Goal: Task Accomplishment & Management: Use online tool/utility

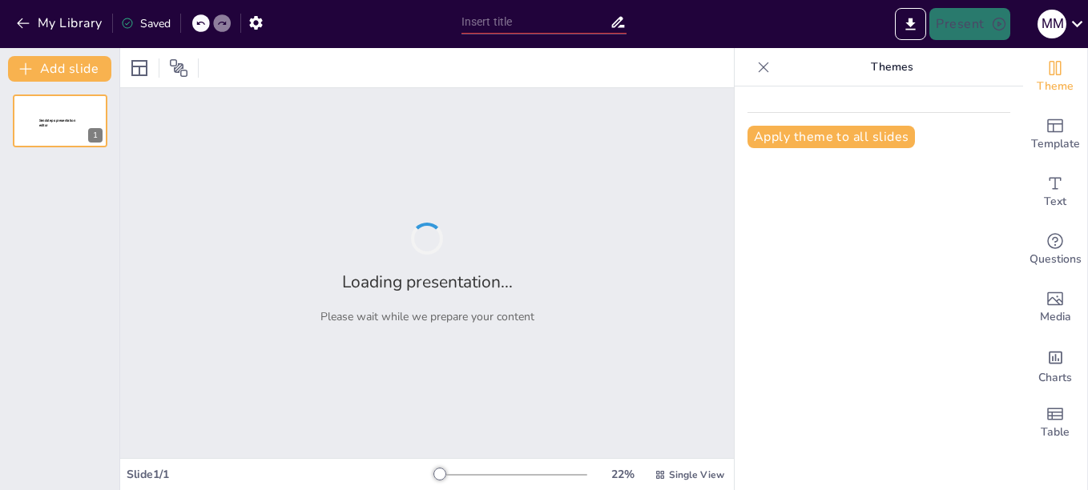
type input "Las Etapas del Design Thinking: Un Enfoque Estructurado"
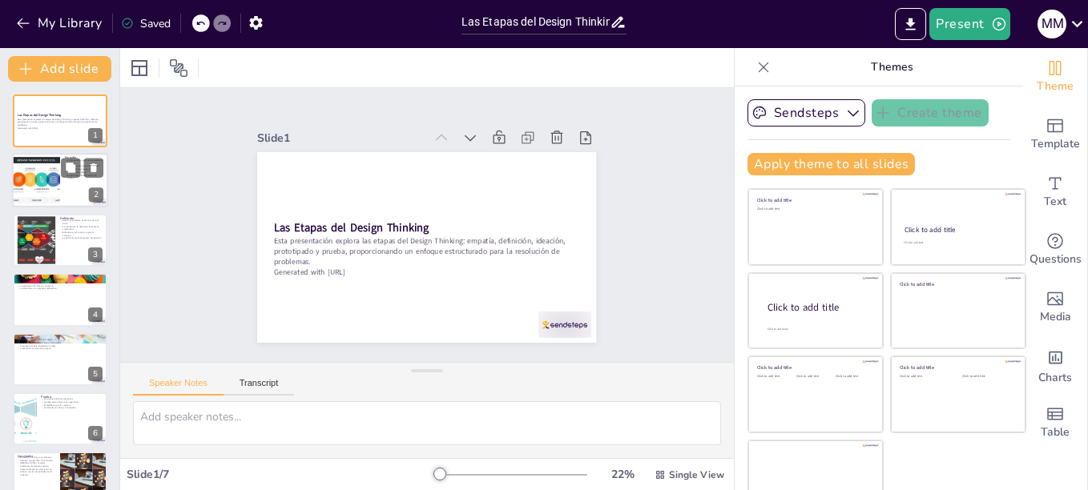
click at [65, 185] on div at bounding box center [60, 181] width 96 height 54
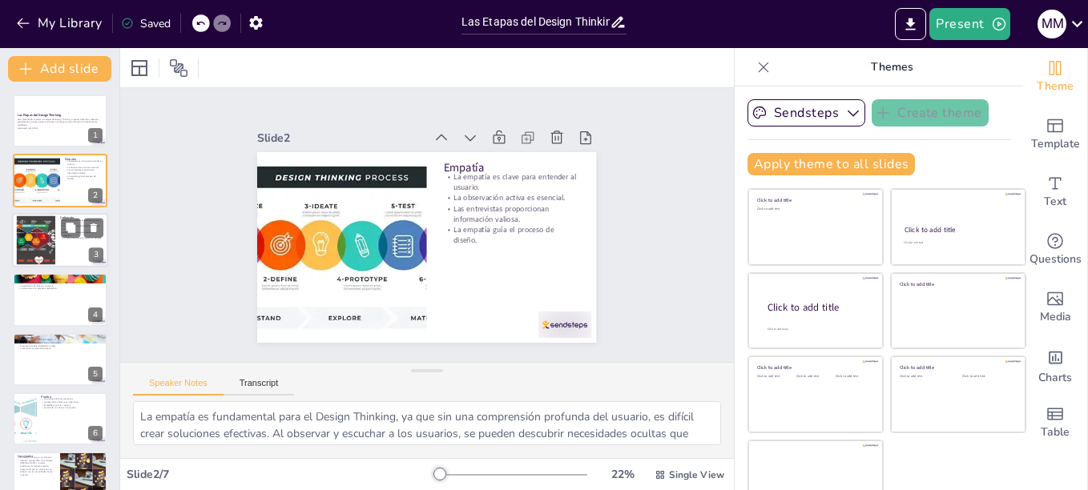
click at [58, 250] on div at bounding box center [60, 240] width 96 height 54
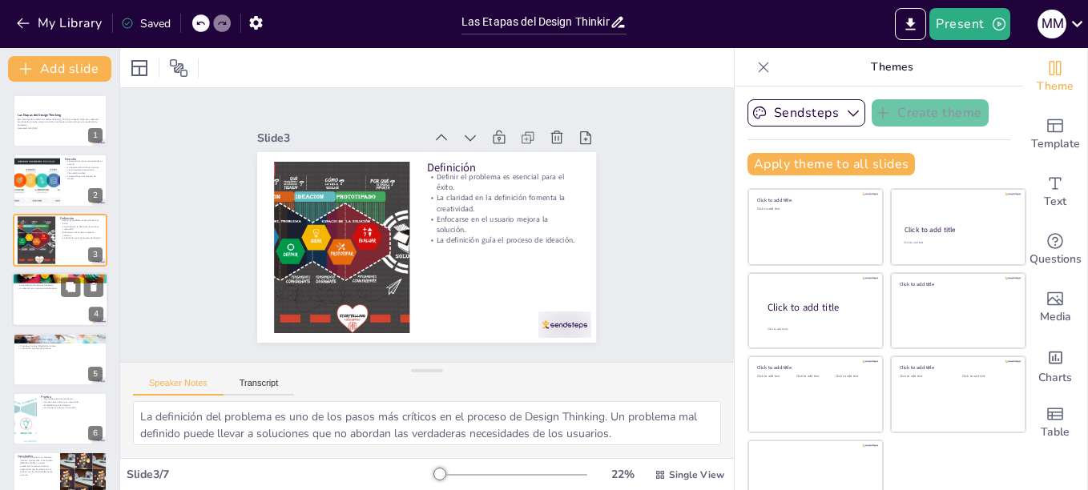
click at [58, 299] on div at bounding box center [60, 299] width 96 height 54
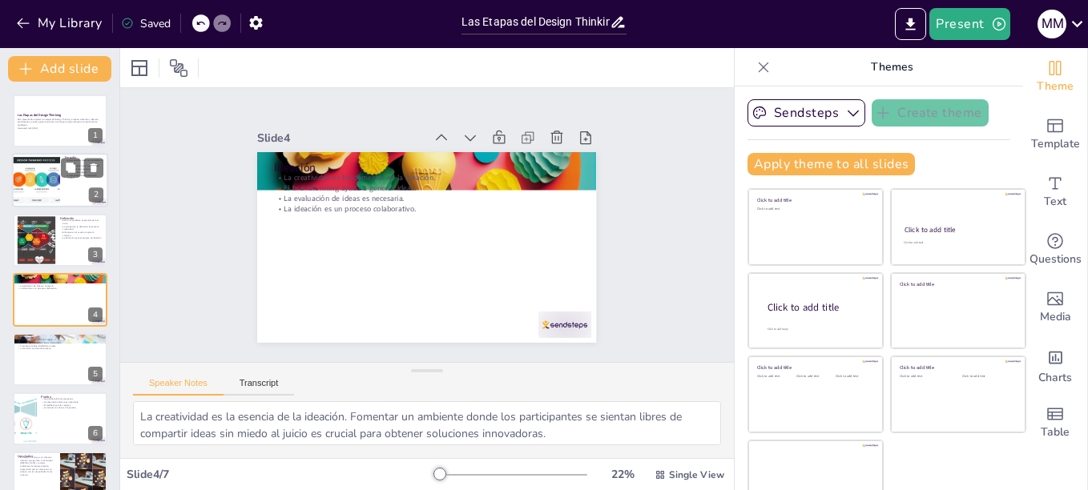
click at [45, 167] on div at bounding box center [36, 181] width 82 height 54
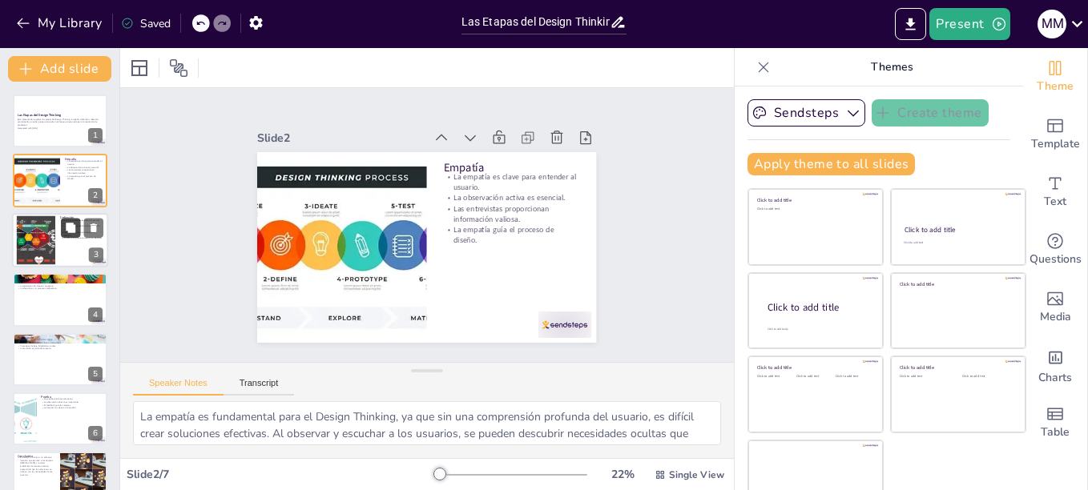
click at [73, 228] on icon at bounding box center [71, 228] width 10 height 10
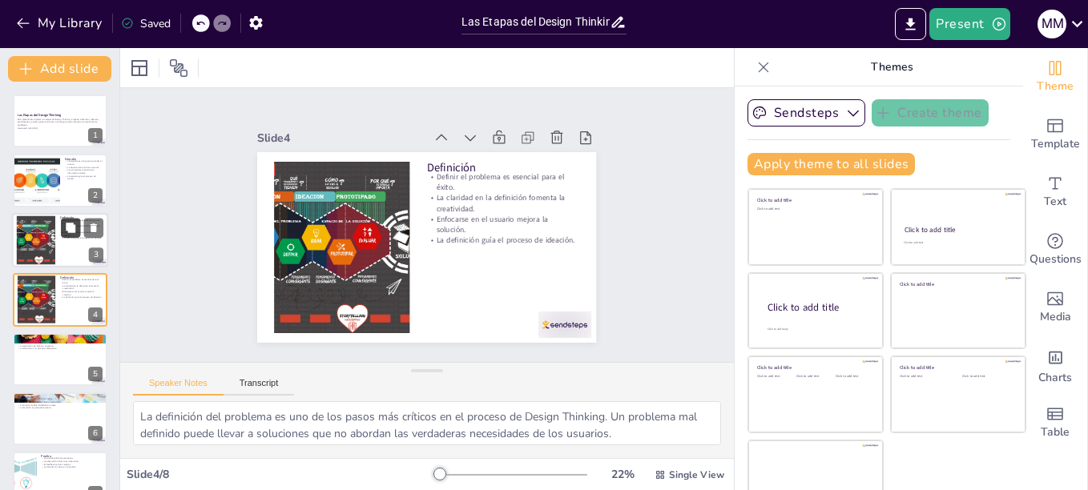
scroll to position [14, 0]
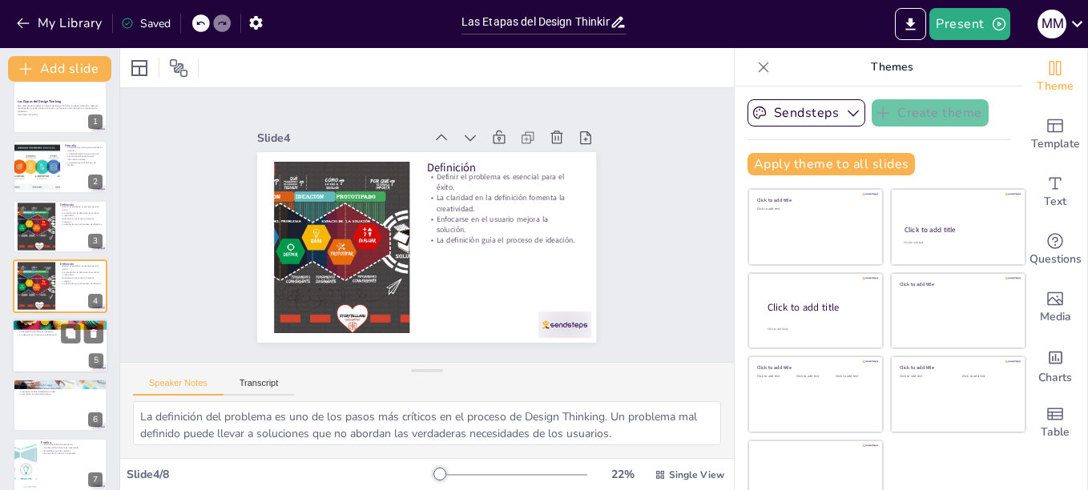
click at [50, 340] on div at bounding box center [60, 346] width 96 height 54
type textarea "La creatividad es la esencia de la ideación. Fomentar un ambiente donde los par…"
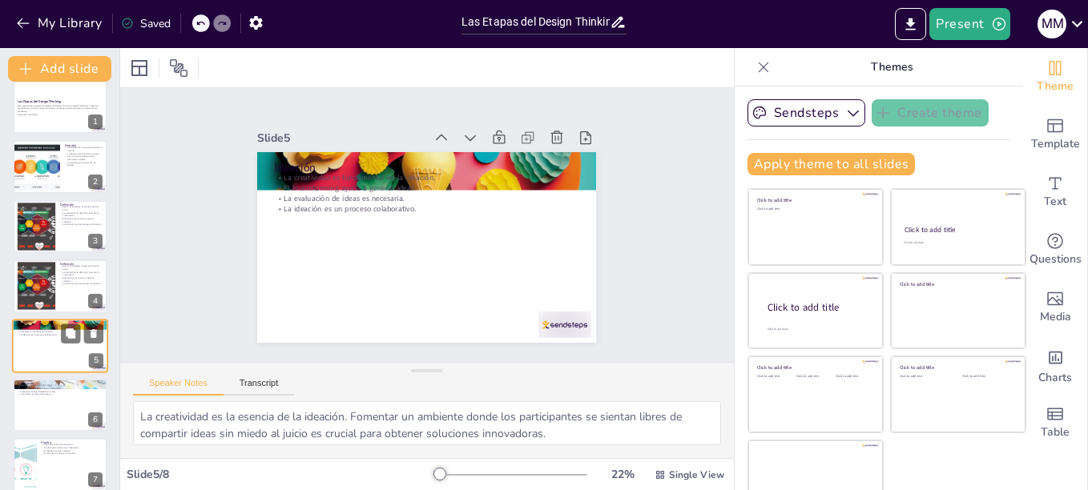
scroll to position [74, 0]
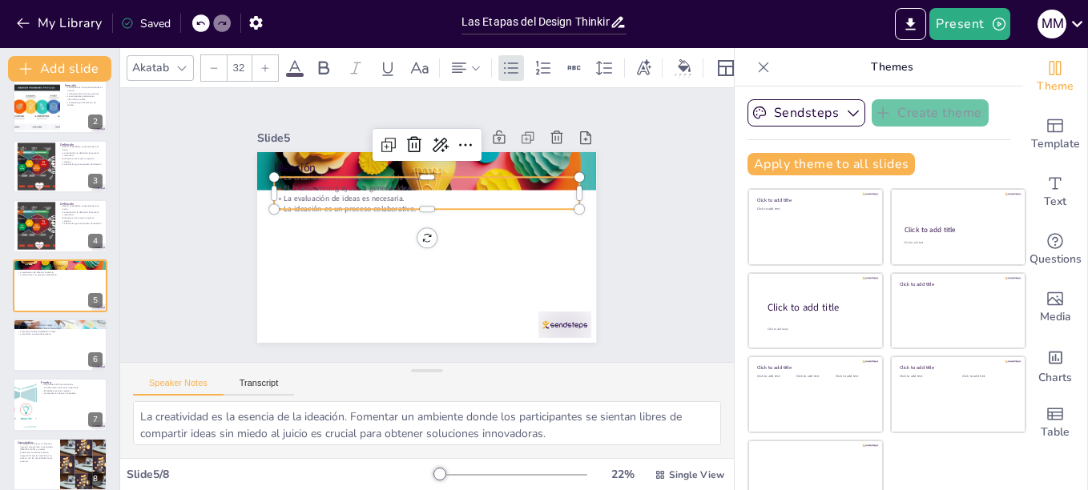
click at [327, 204] on div "Ideación La creatividad es fundamental en la ideación. El brainstorming ayuda a…" at bounding box center [421, 247] width 371 height 257
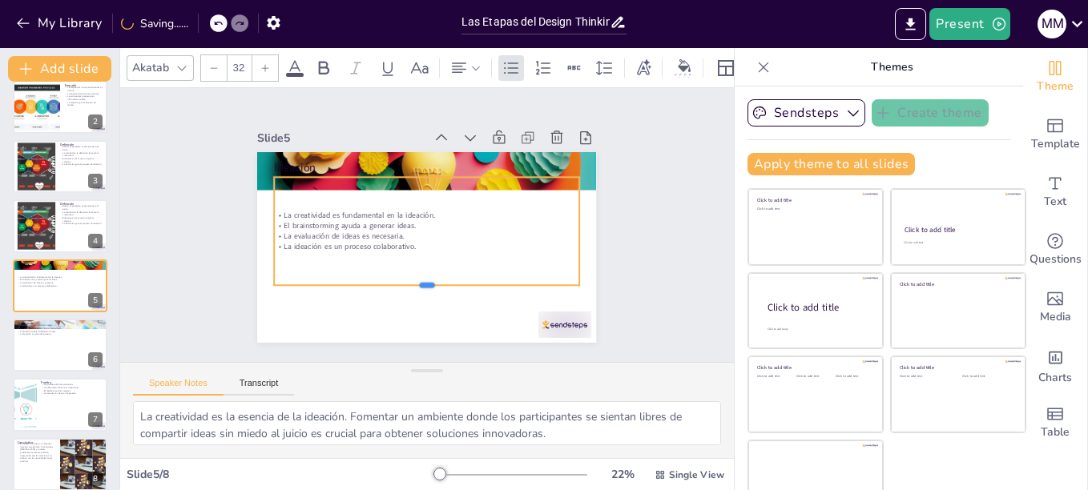
drag, startPoint x: 327, startPoint y: 204, endPoint x: 332, endPoint y: 280, distance: 76.3
click at [332, 280] on div at bounding box center [413, 290] width 301 height 76
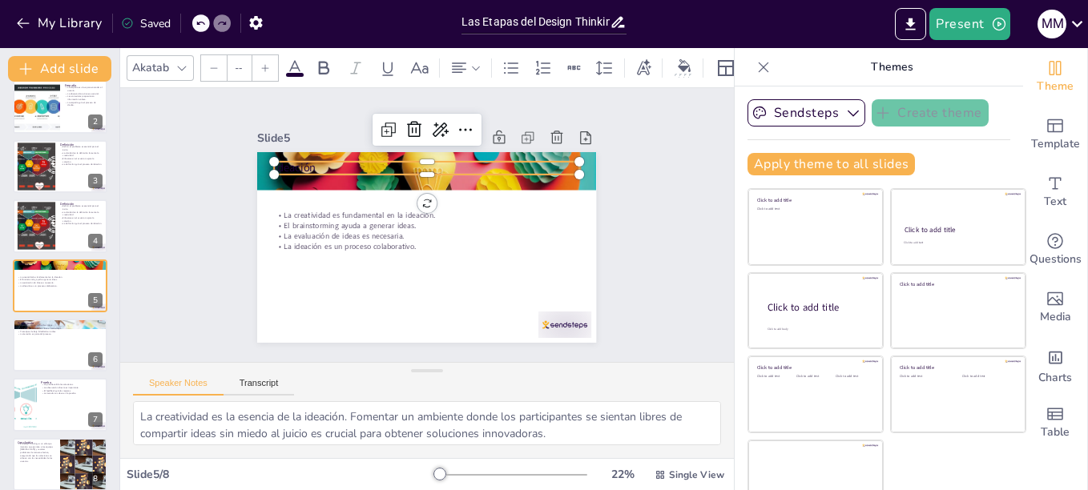
type input "48"
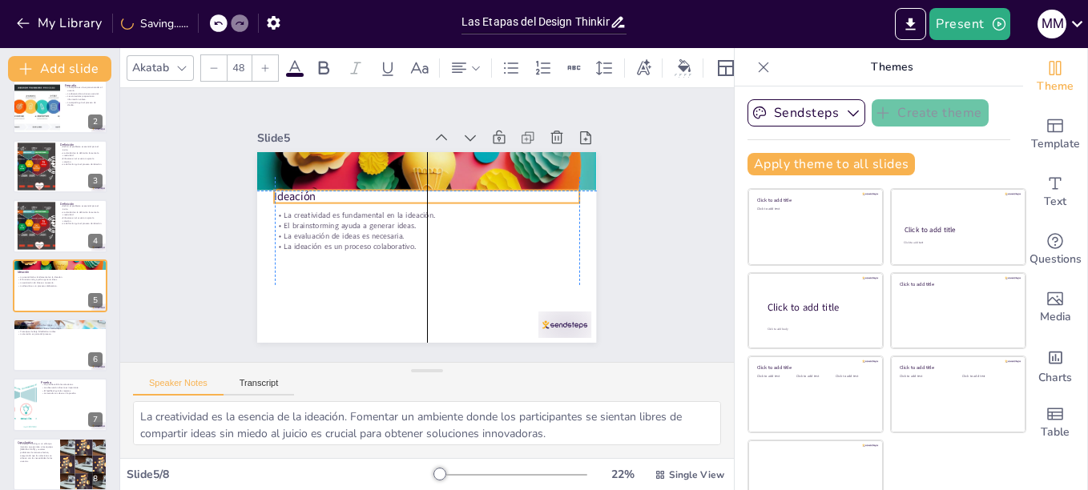
drag, startPoint x: 274, startPoint y: 159, endPoint x: 275, endPoint y: 193, distance: 34.5
click at [276, 189] on div "Ideación La creatividad es fundamental en la ideación. El brainstorming ayuda a…" at bounding box center [442, 154] width 332 height 71
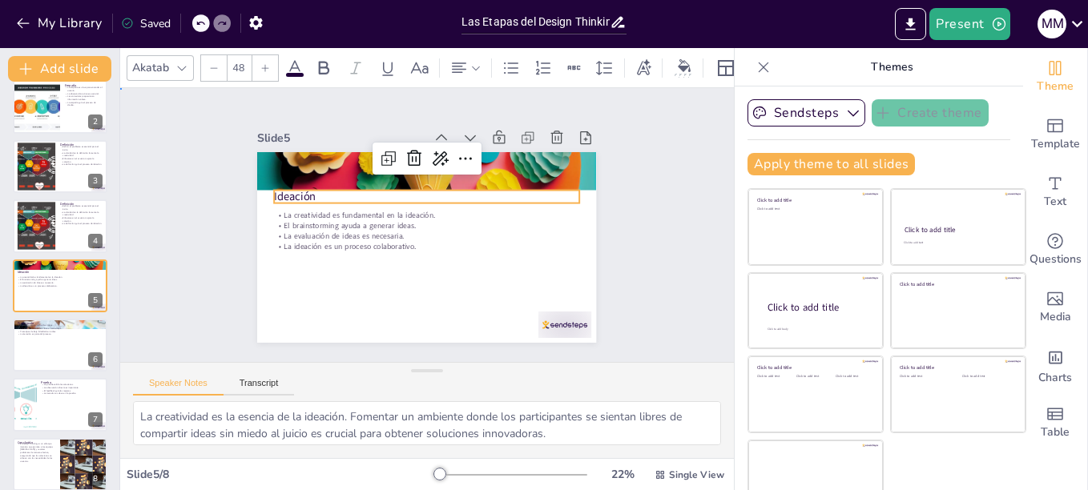
click at [163, 166] on div "Slide 1 Las Etapas del Design Thinking Esta presentación explora las etapas del…" at bounding box center [427, 225] width 657 height 396
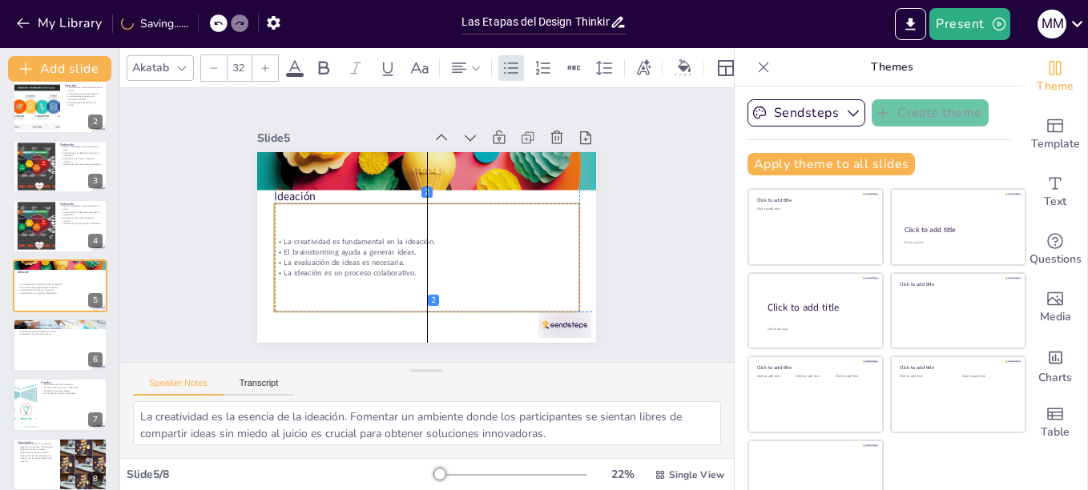
drag, startPoint x: 328, startPoint y: 216, endPoint x: 327, endPoint y: 242, distance: 26.5
click at [327, 242] on p "El brainstorming ayuda a generar ideas." at bounding box center [418, 251] width 293 height 104
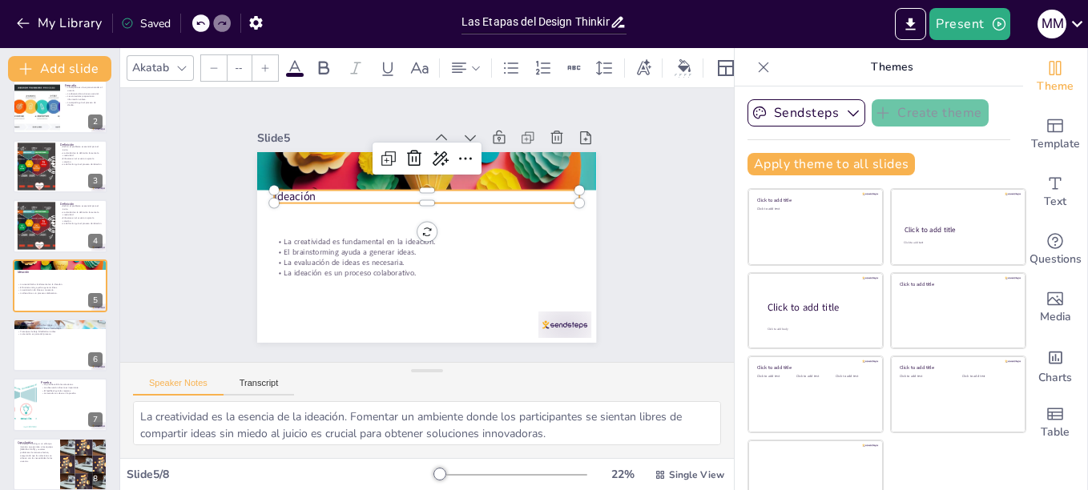
type input "48"
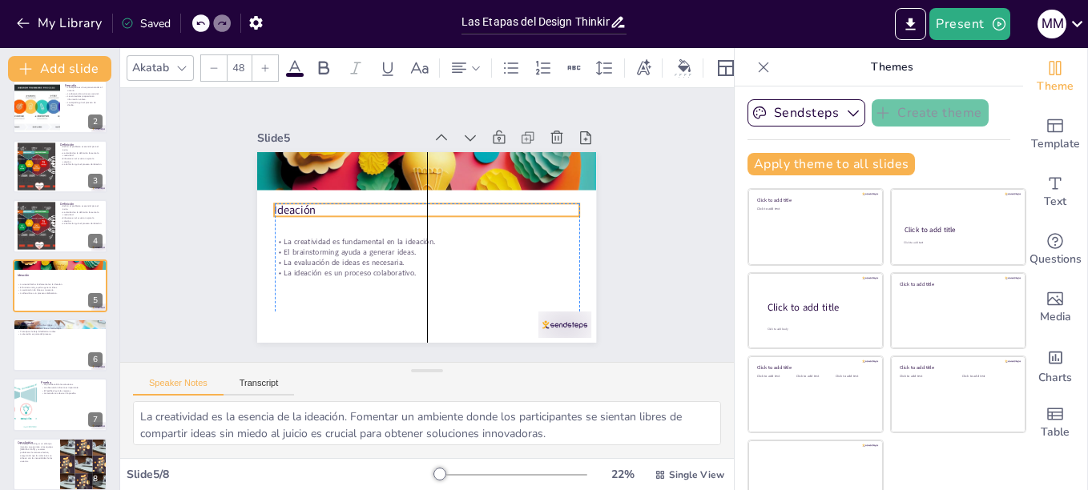
drag, startPoint x: 278, startPoint y: 190, endPoint x: 278, endPoint y: 204, distance: 14.4
click at [278, 170] on div "Ideación La creatividad es fundamental en la ideación. El brainstorming ayuda a…" at bounding box center [434, 152] width 337 height 35
click at [163, 177] on div "Slide 1 Las Etapas del Design Thinking Esta presentación explora las etapas del…" at bounding box center [426, 225] width 639 height 337
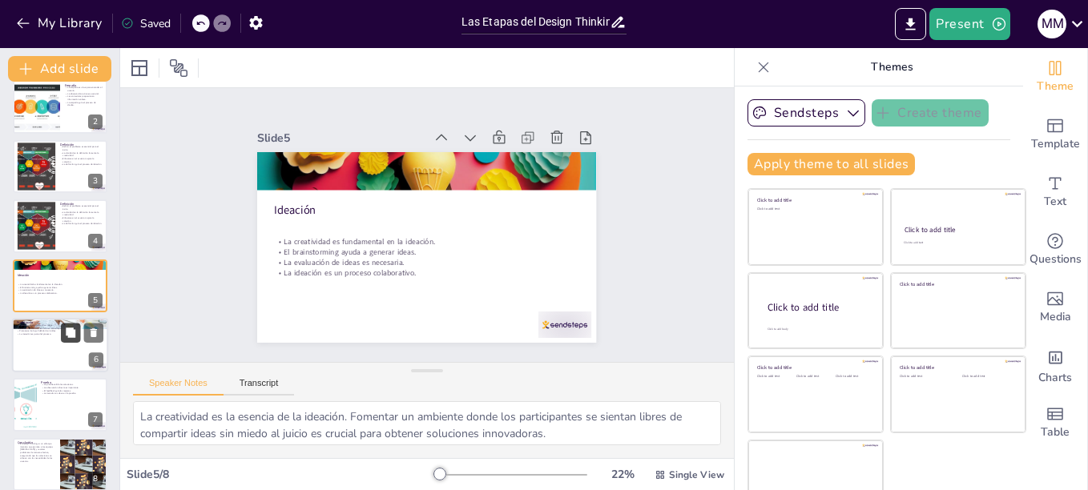
click at [77, 341] on button at bounding box center [70, 332] width 19 height 19
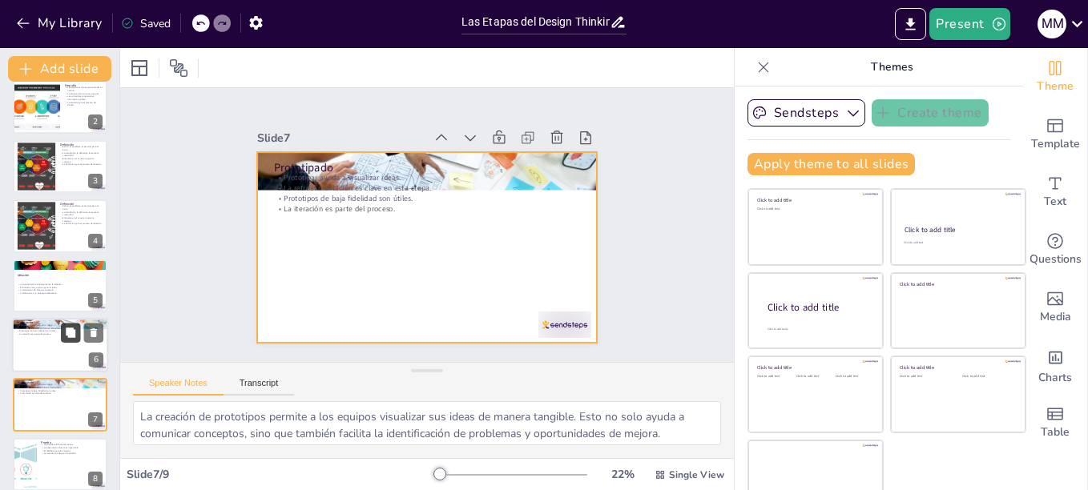
scroll to position [147, 0]
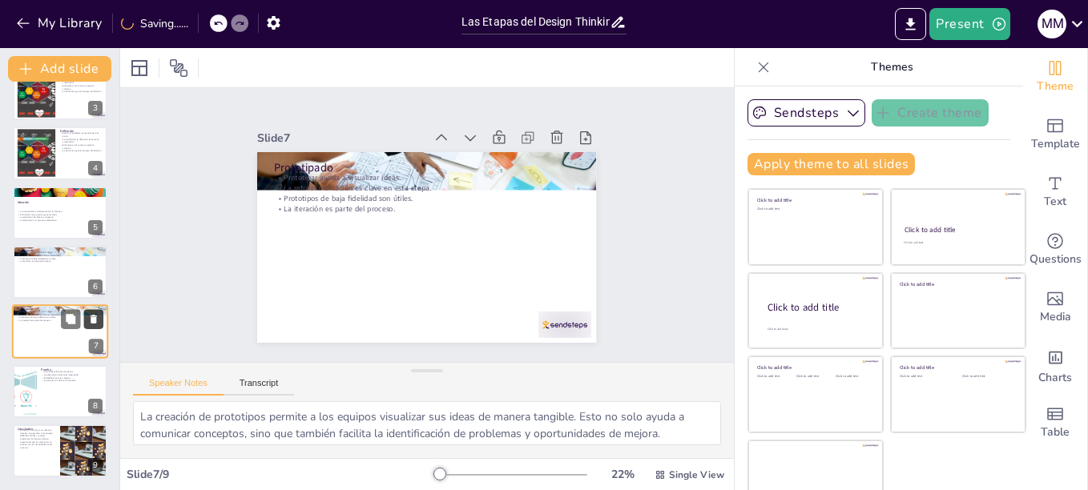
click at [93, 321] on icon at bounding box center [94, 320] width 6 height 9
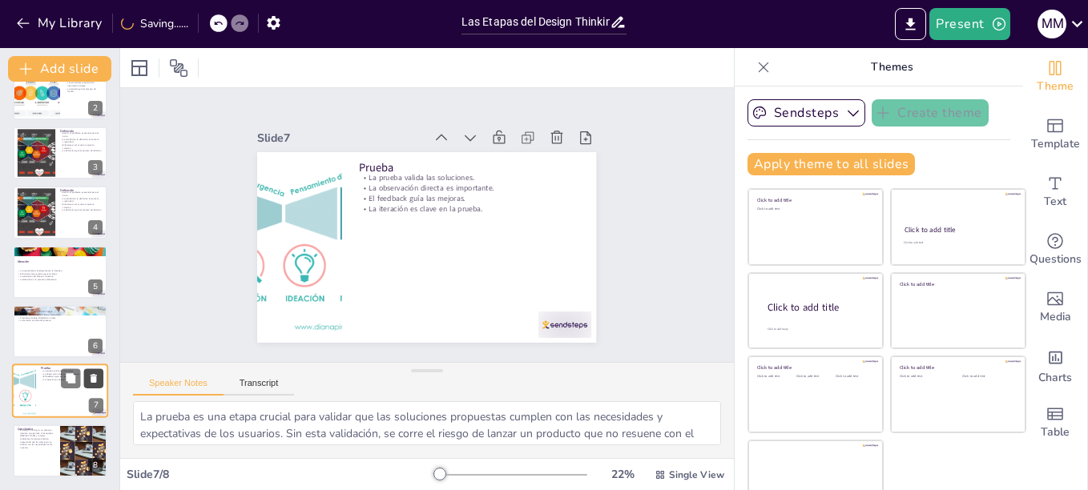
scroll to position [87, 0]
click at [30, 284] on div "La creatividad es fundamental en la ideación. El brainstorming ayuda a generar …" at bounding box center [60, 275] width 87 height 30
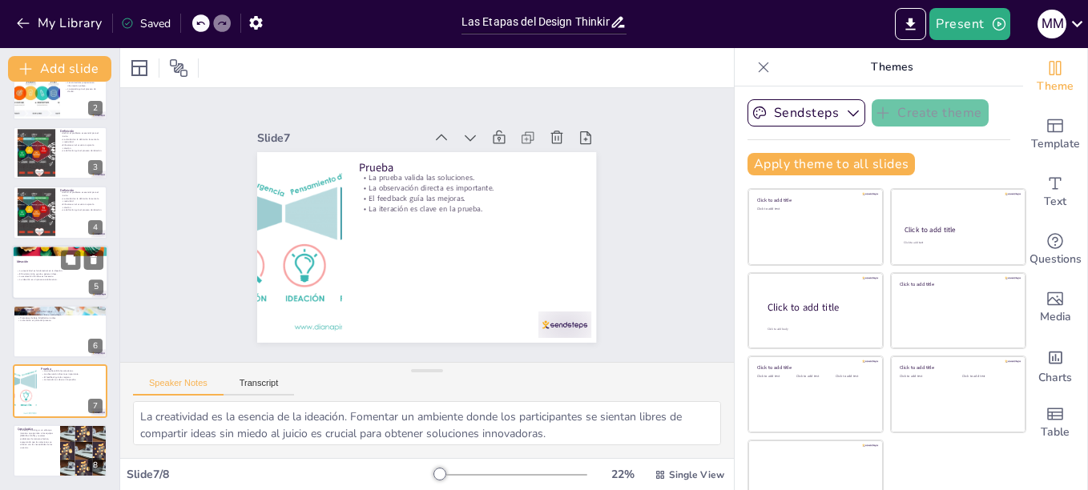
scroll to position [74, 0]
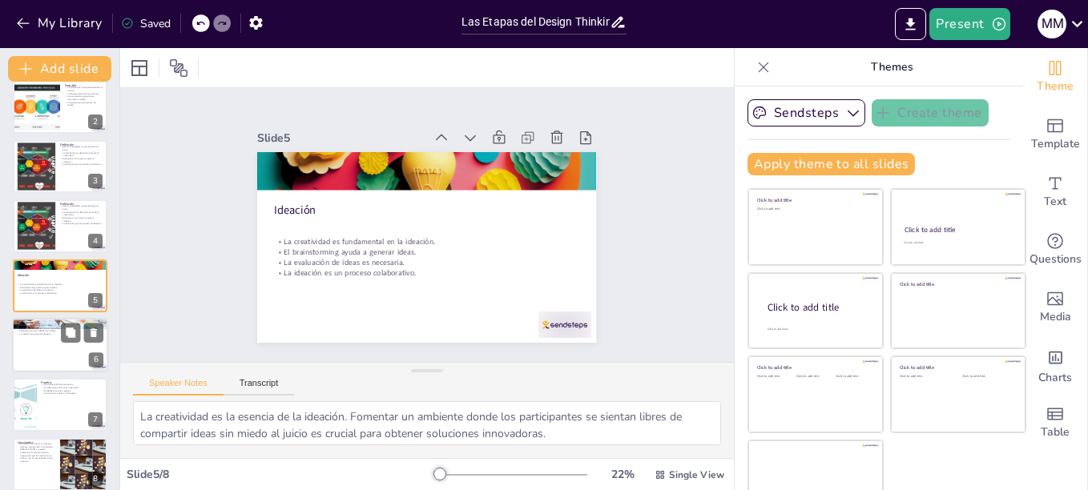
click at [39, 339] on div at bounding box center [60, 345] width 96 height 54
type textarea "La creación de prototipos permite a los equipos visualizar sus ideas de manera …"
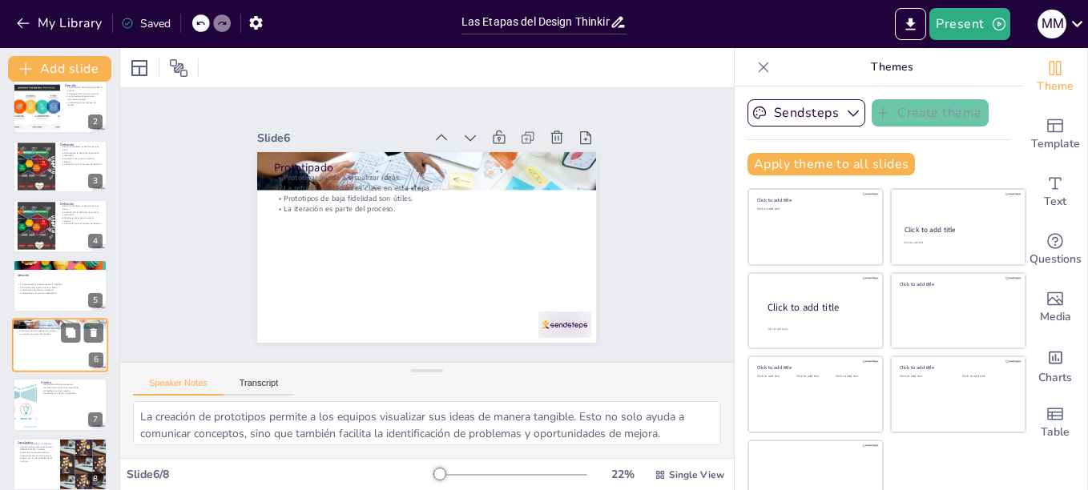
scroll to position [87, 0]
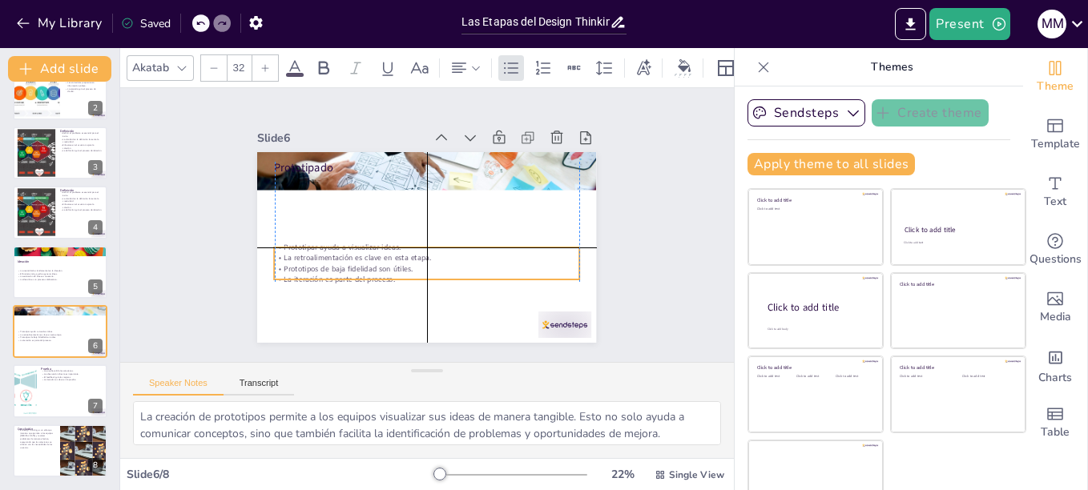
drag, startPoint x: 308, startPoint y: 201, endPoint x: 303, endPoint y: 274, distance: 73.1
click at [303, 274] on p "La iteración es parte del proceso." at bounding box center [415, 278] width 300 height 74
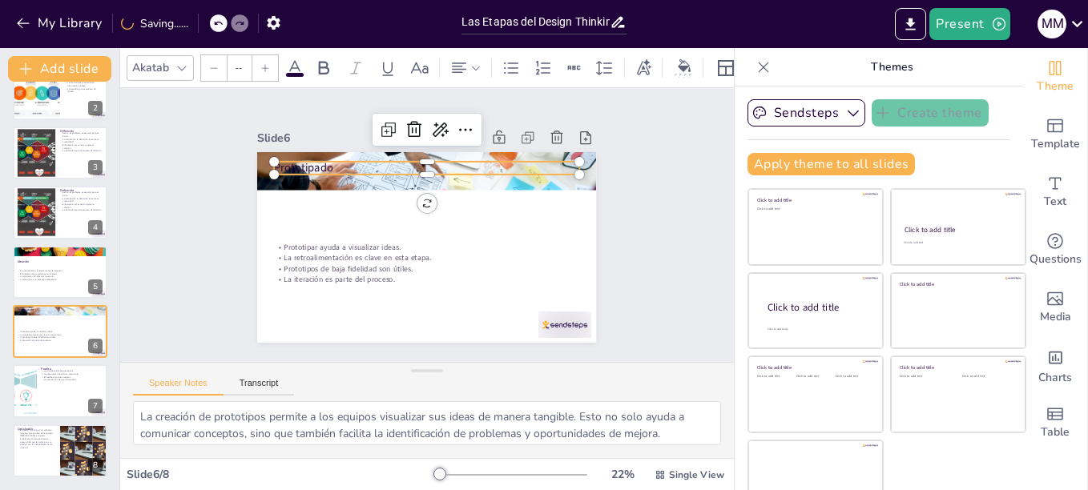
type input "48"
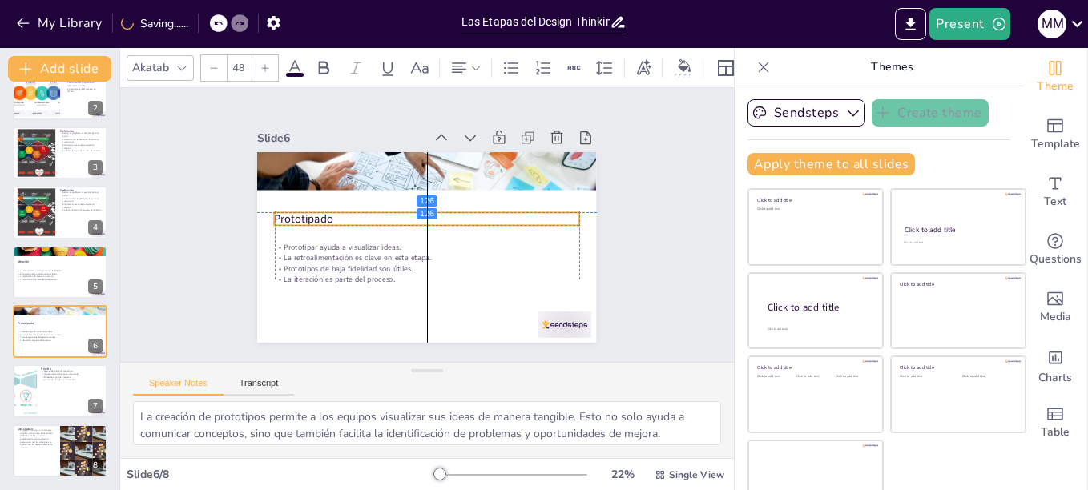
drag, startPoint x: 296, startPoint y: 163, endPoint x: 296, endPoint y: 212, distance: 49.7
click at [296, 212] on p "Prototipado" at bounding box center [428, 218] width 302 height 79
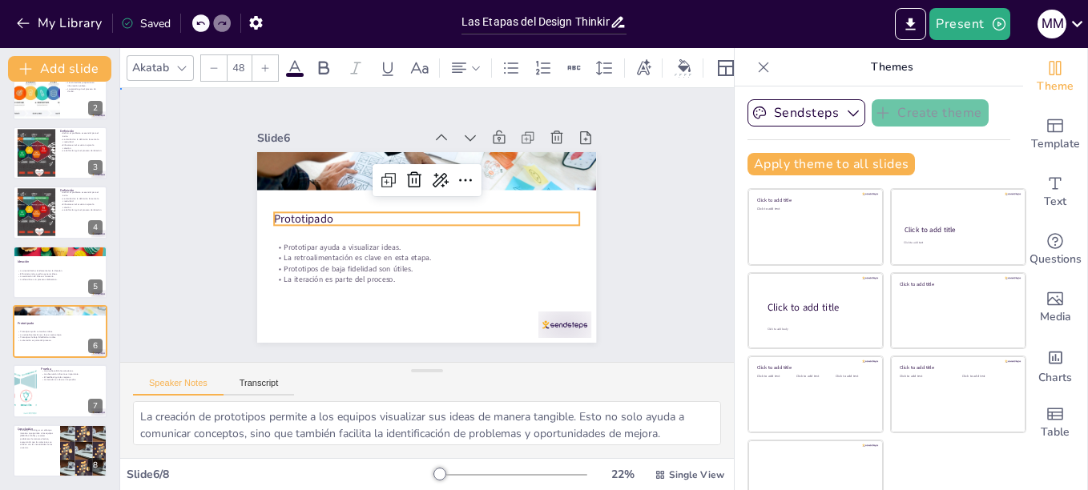
click at [171, 206] on div "Slide 1 Las Etapas del Design Thinking Esta presentación explora las etapas del…" at bounding box center [427, 225] width 657 height 396
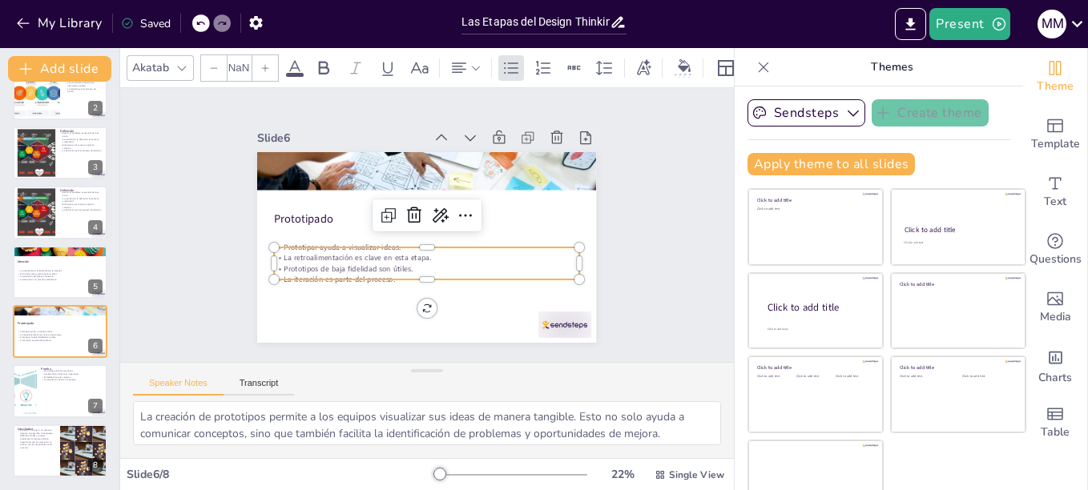
type input "32"
click at [301, 276] on p "La iteración es parte del proceso." at bounding box center [415, 278] width 300 height 74
click at [50, 394] on div at bounding box center [60, 392] width 96 height 54
type textarea "La prueba es una etapa crucial para validar que las soluciones propuestas cumpl…"
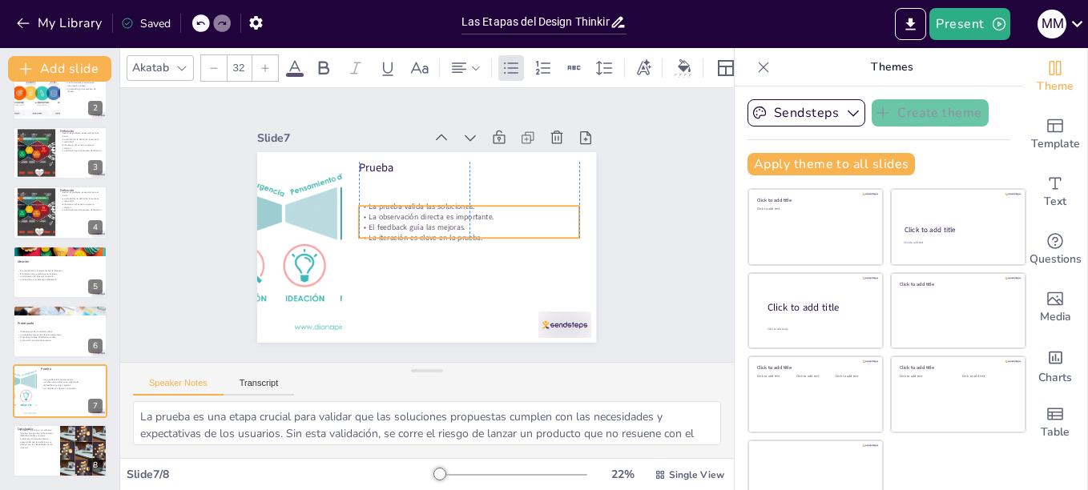
drag, startPoint x: 504, startPoint y: 190, endPoint x: 504, endPoint y: 219, distance: 28.8
click at [504, 219] on p "El feedback guía las mejoras." at bounding box center [469, 232] width 220 height 34
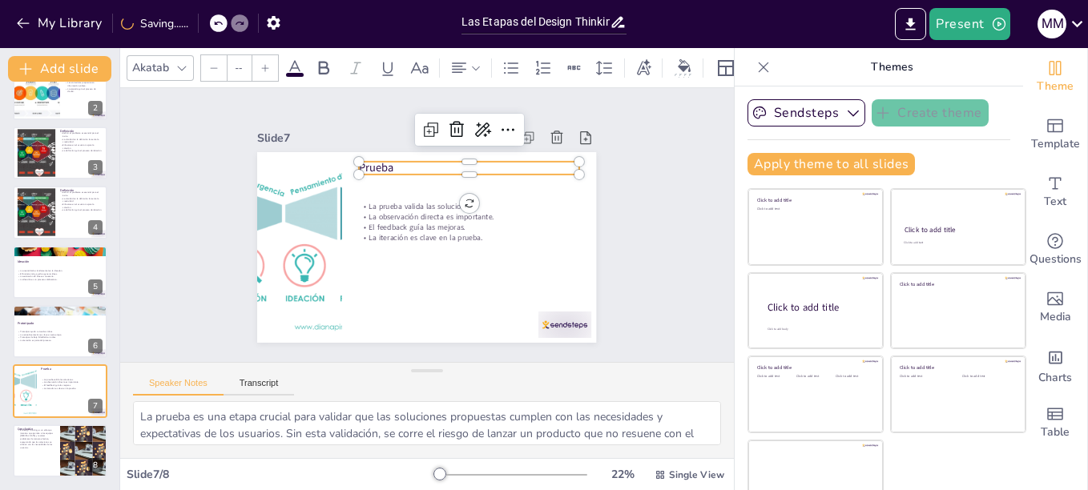
type input "48"
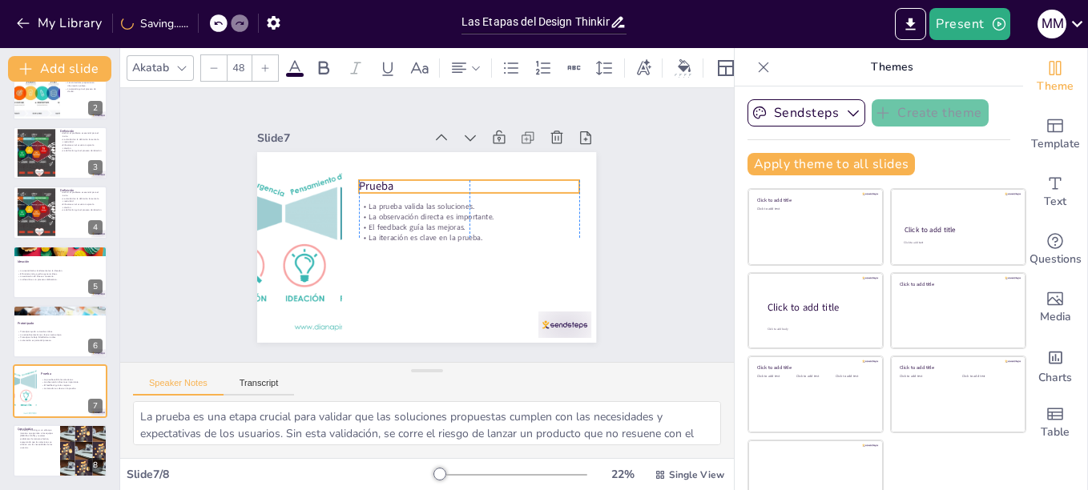
drag, startPoint x: 372, startPoint y: 164, endPoint x: 376, endPoint y: 183, distance: 18.9
click at [376, 183] on p "Prueba" at bounding box center [476, 197] width 219 height 62
click at [212, 182] on div "Slide 1 Las Etapas del Design Thinking Esta presentación explora las etapas del…" at bounding box center [426, 225] width 429 height 236
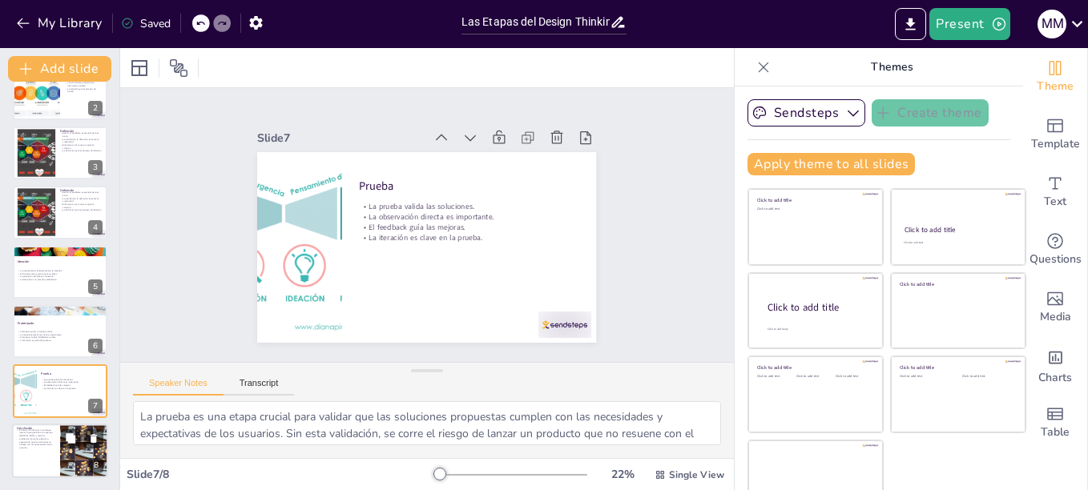
click at [75, 459] on div at bounding box center [84, 451] width 54 height 54
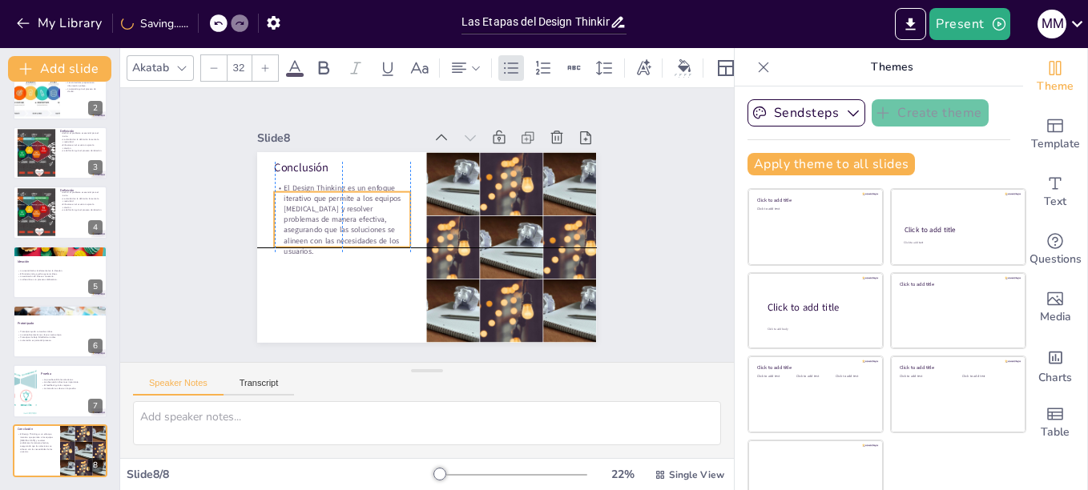
drag, startPoint x: 336, startPoint y: 223, endPoint x: 334, endPoint y: 242, distance: 19.3
click at [334, 242] on p "El Design Thinking es un enfoque iterativo que permite a los equipos innovar y …" at bounding box center [343, 210] width 143 height 87
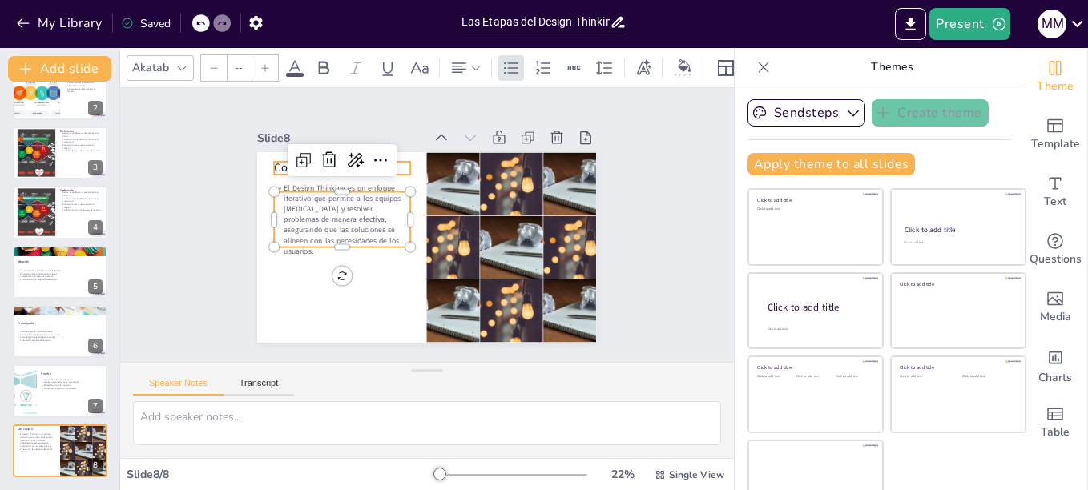
type input "48"
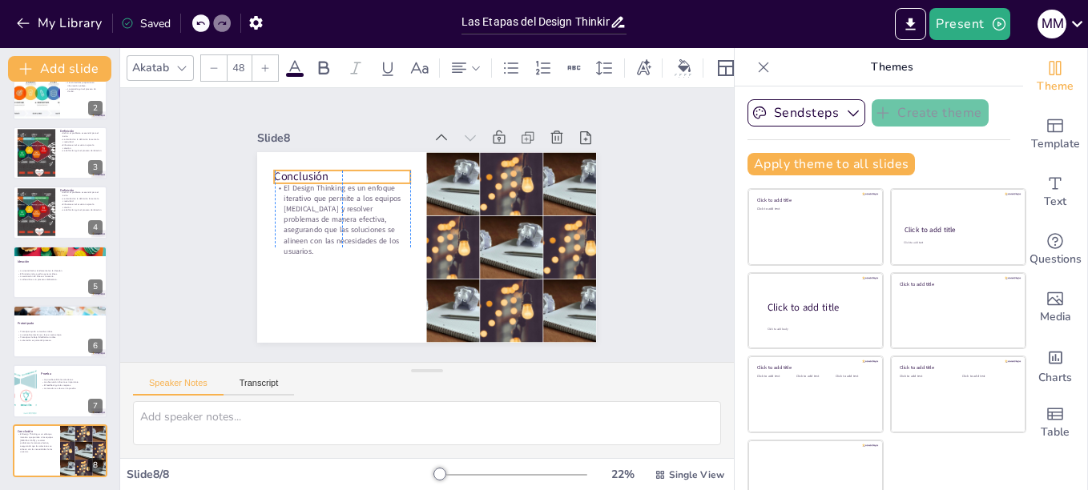
drag, startPoint x: 260, startPoint y: 163, endPoint x: 260, endPoint y: 172, distance: 8.8
click at [280, 172] on p "Conclusión" at bounding box center [348, 168] width 136 height 30
click at [163, 185] on div "Slide 1 Las Etapas del Design Thinking Esta presentación explora las etapas del…" at bounding box center [427, 225] width 614 height 274
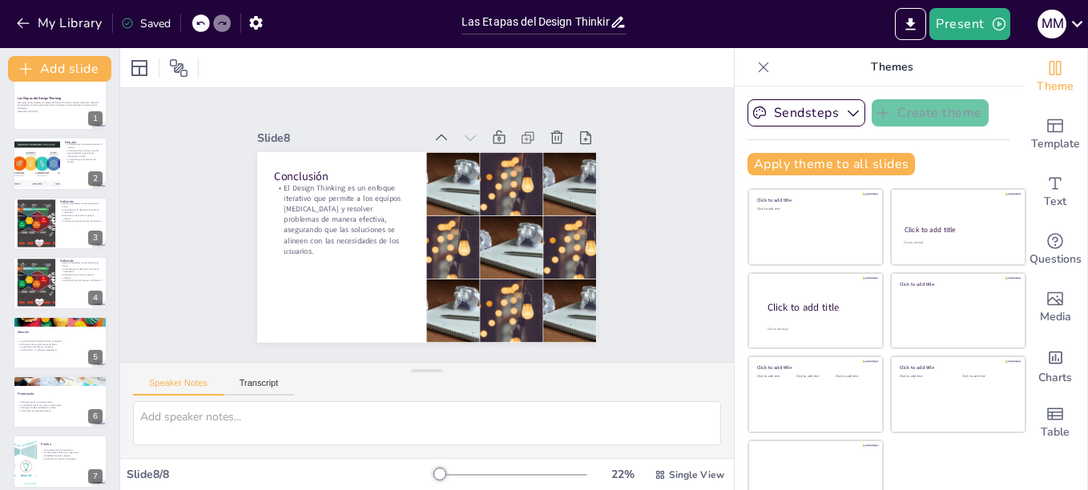
scroll to position [0, 0]
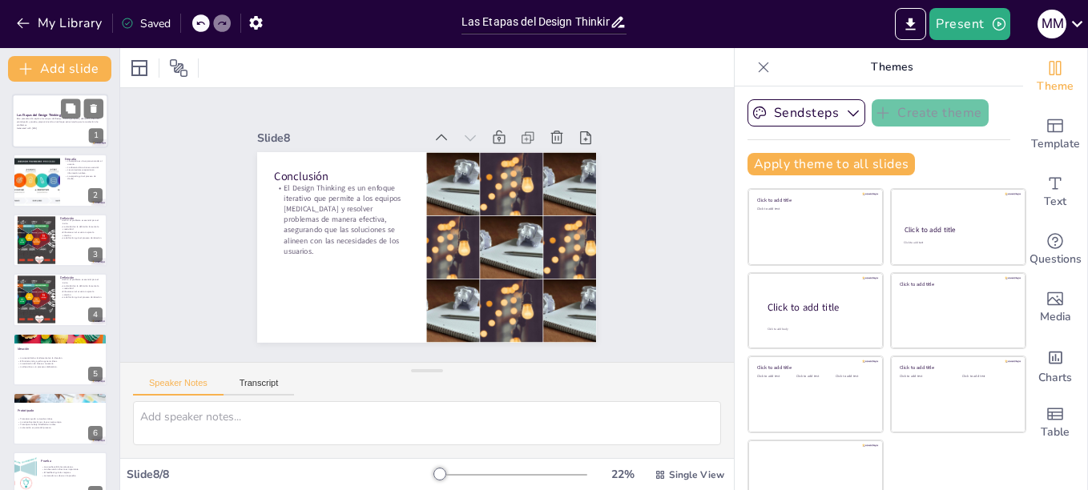
click at [60, 131] on div at bounding box center [60, 121] width 96 height 54
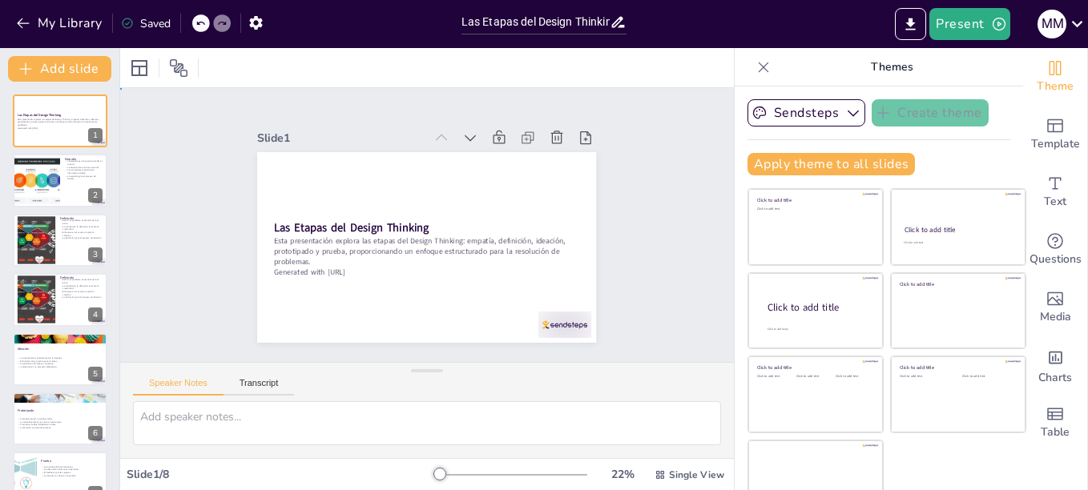
click at [643, 239] on div "Slide 1 Las Etapas del Design Thinking Esta presentación explora las etapas del…" at bounding box center [426, 225] width 639 height 337
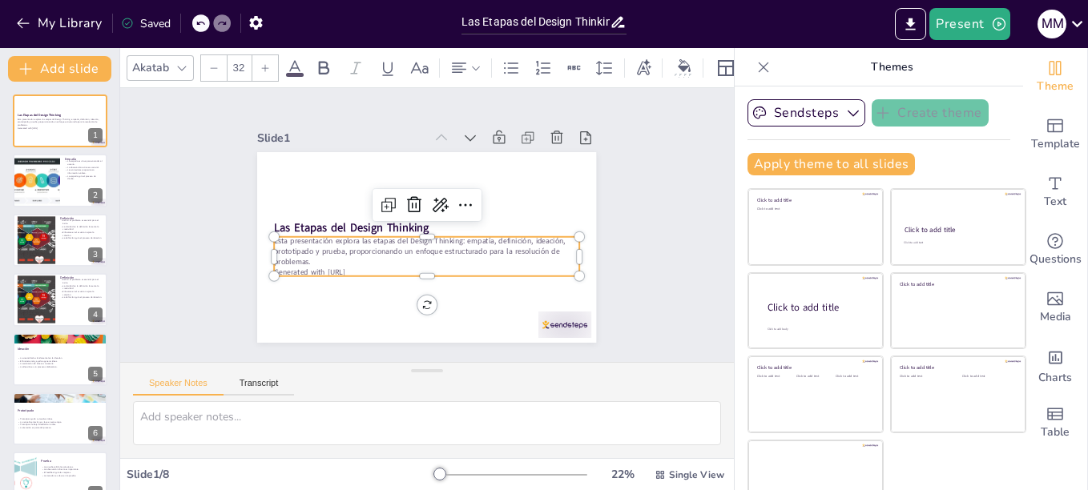
click at [404, 264] on p "Generated with [URL]" at bounding box center [471, 205] width 134 height 283
click at [343, 264] on p "Generated with [URL]" at bounding box center [422, 272] width 304 height 42
click at [188, 201] on div "Slide 1 Las Etapas del Design Thinking Esta presentación explora las etapas del…" at bounding box center [427, 225] width 657 height 396
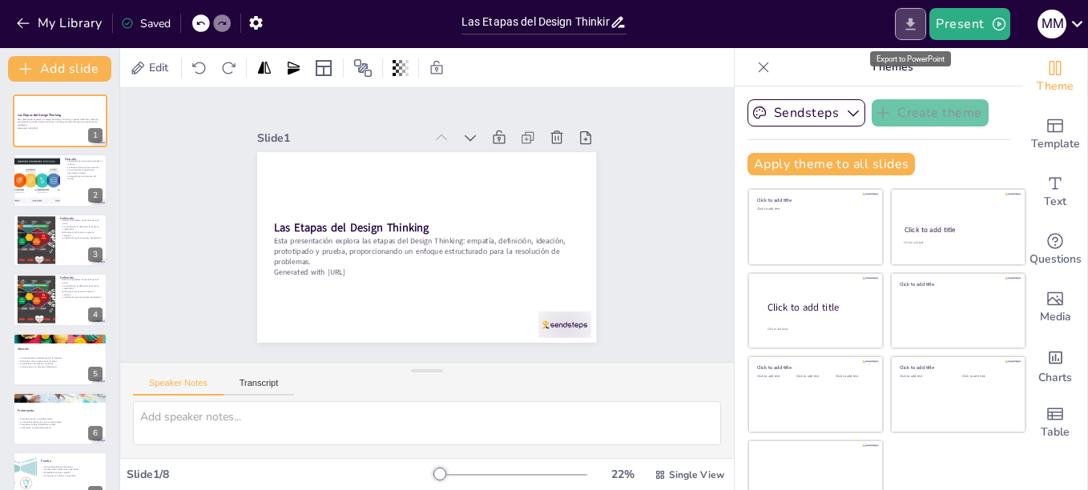
click at [919, 34] on button "Export to PowerPoint" at bounding box center [910, 24] width 31 height 32
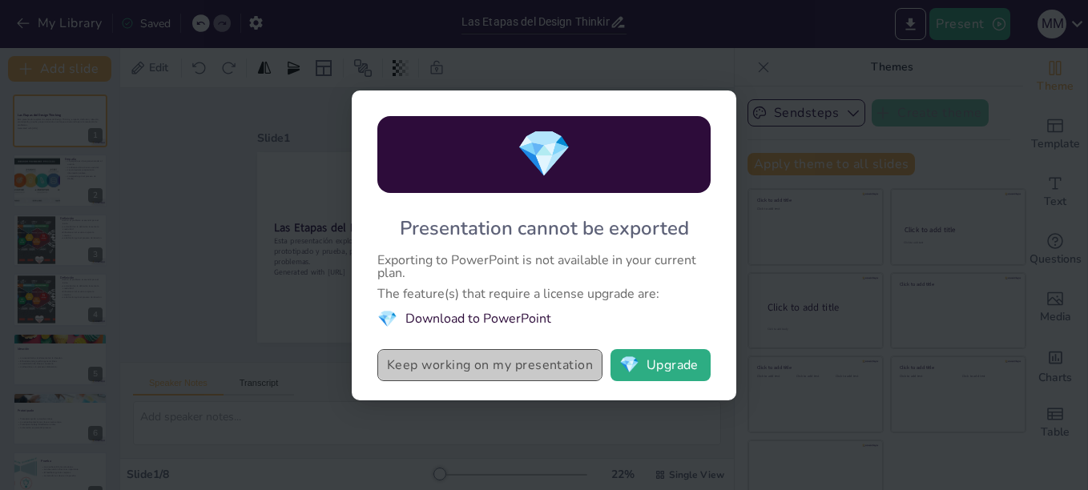
click at [529, 373] on button "Keep working on my presentation" at bounding box center [489, 365] width 225 height 32
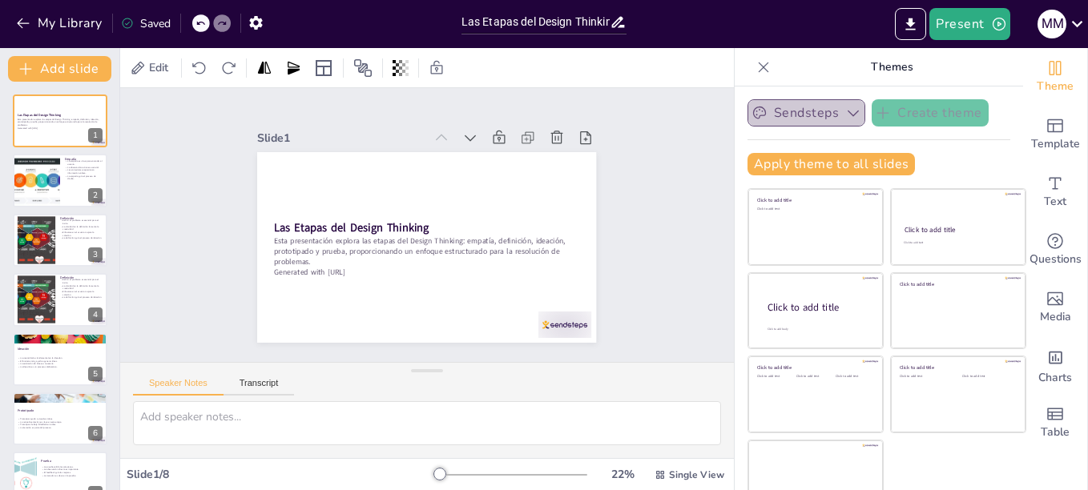
click at [833, 121] on button "Sendsteps" at bounding box center [807, 112] width 118 height 27
click at [919, 31] on icon "Export to PowerPoint" at bounding box center [910, 24] width 17 height 17
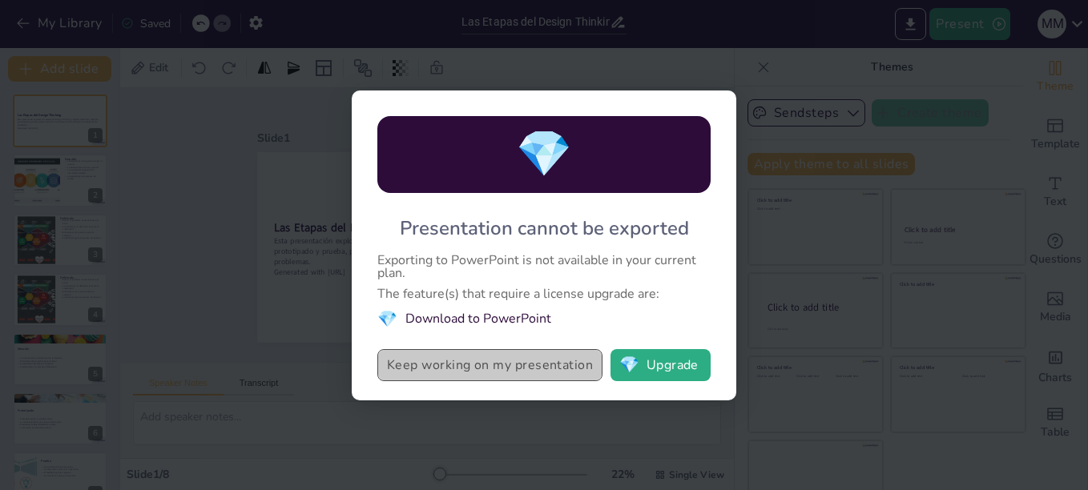
click at [563, 377] on button "Keep working on my presentation" at bounding box center [489, 365] width 225 height 32
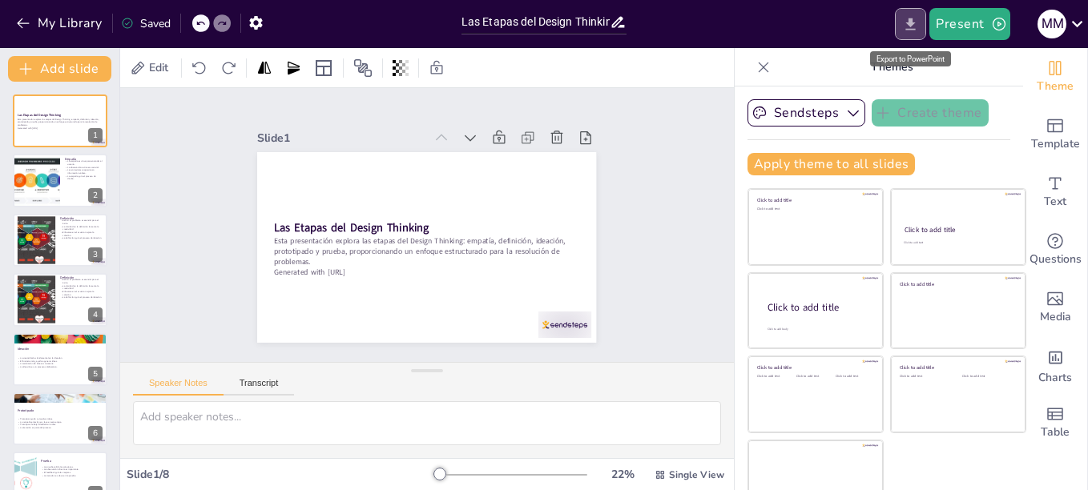
click at [918, 28] on icon "Export to PowerPoint" at bounding box center [910, 24] width 17 height 17
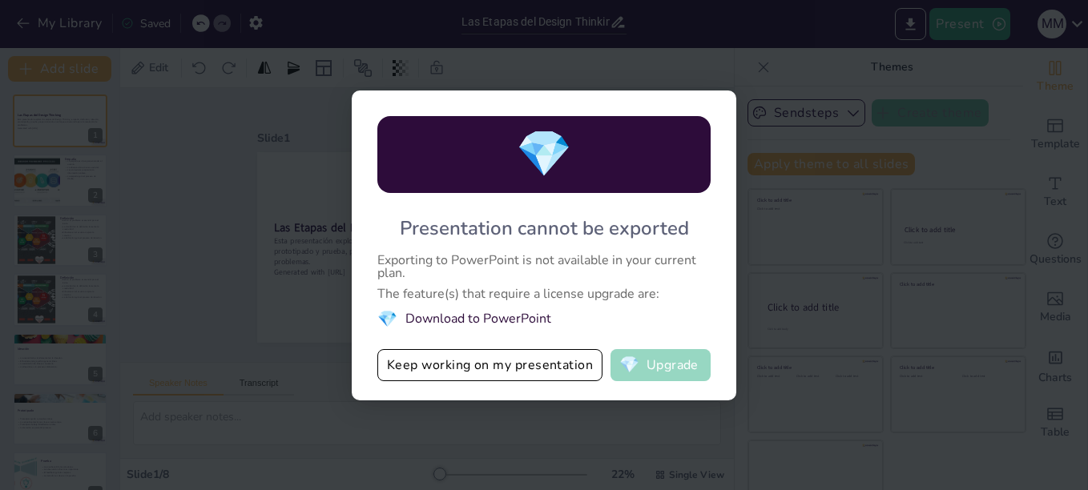
click at [670, 369] on button "💎 Upgrade" at bounding box center [661, 365] width 100 height 32
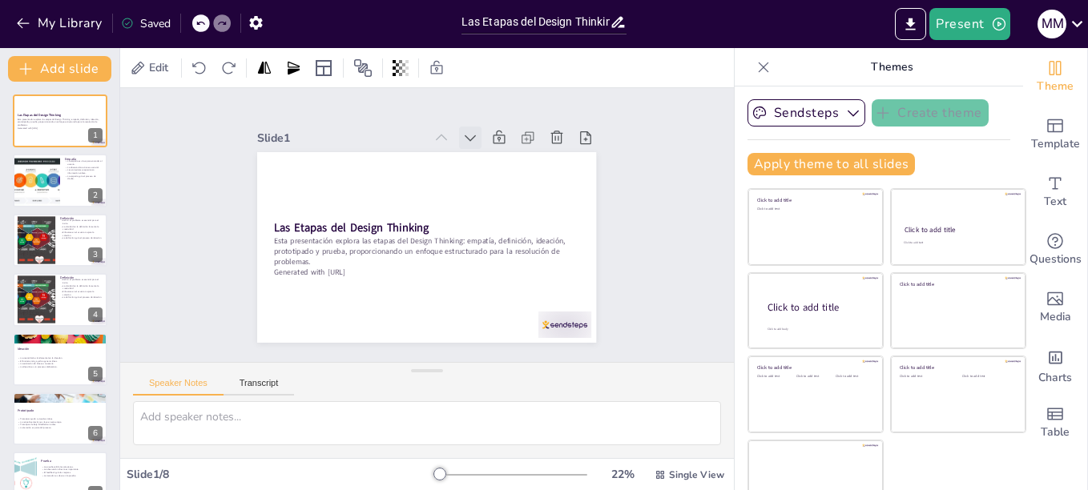
click at [485, 145] on icon at bounding box center [495, 155] width 20 height 20
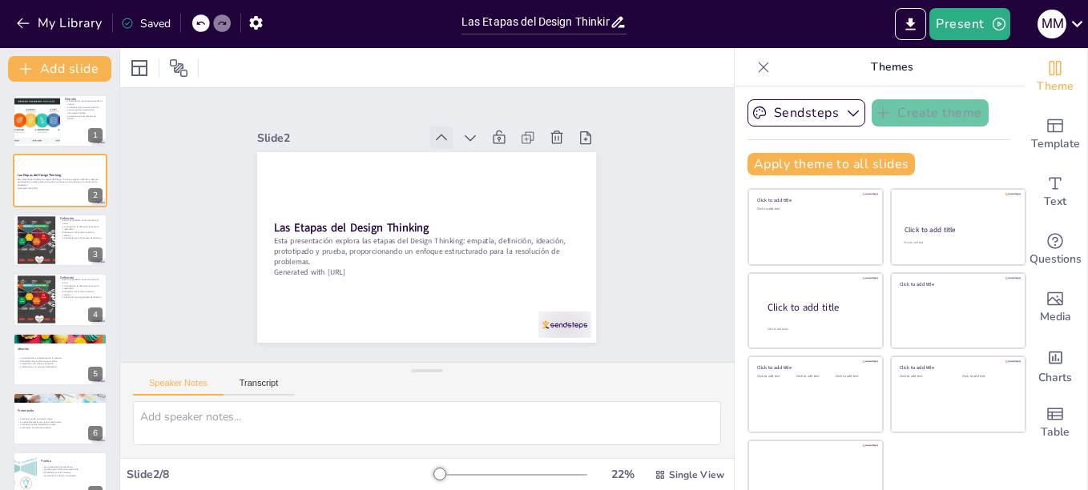
click at [445, 133] on div at bounding box center [458, 142] width 26 height 26
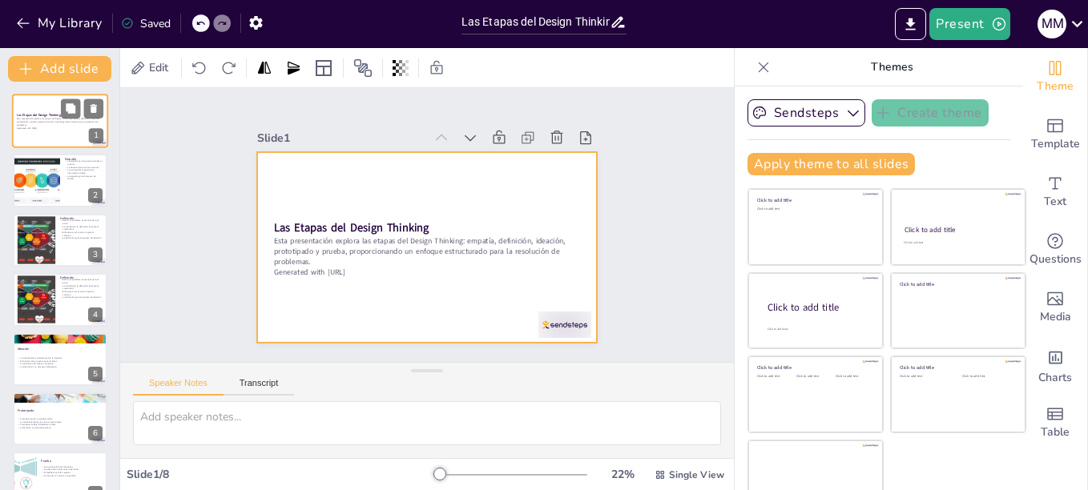
click at [61, 131] on div at bounding box center [60, 121] width 96 height 54
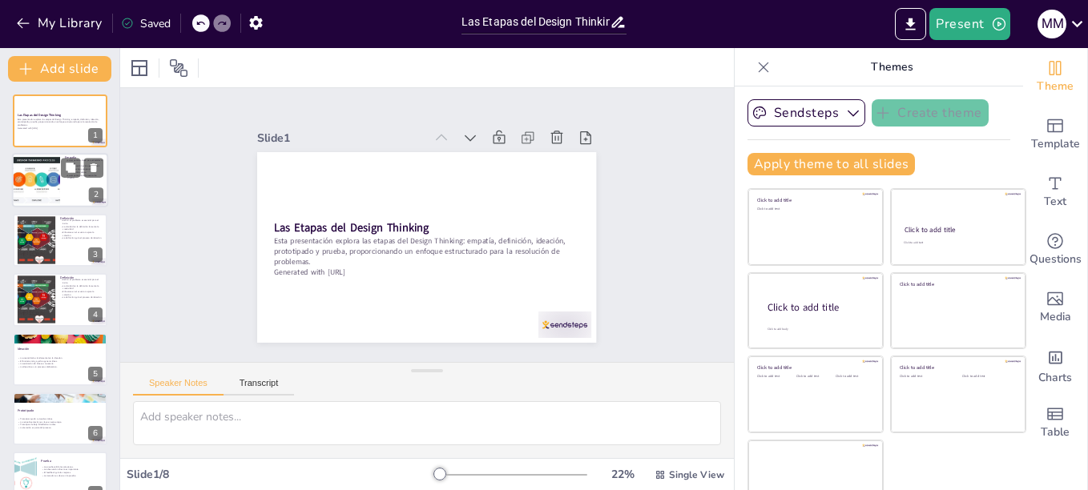
click at [62, 179] on div at bounding box center [60, 181] width 96 height 54
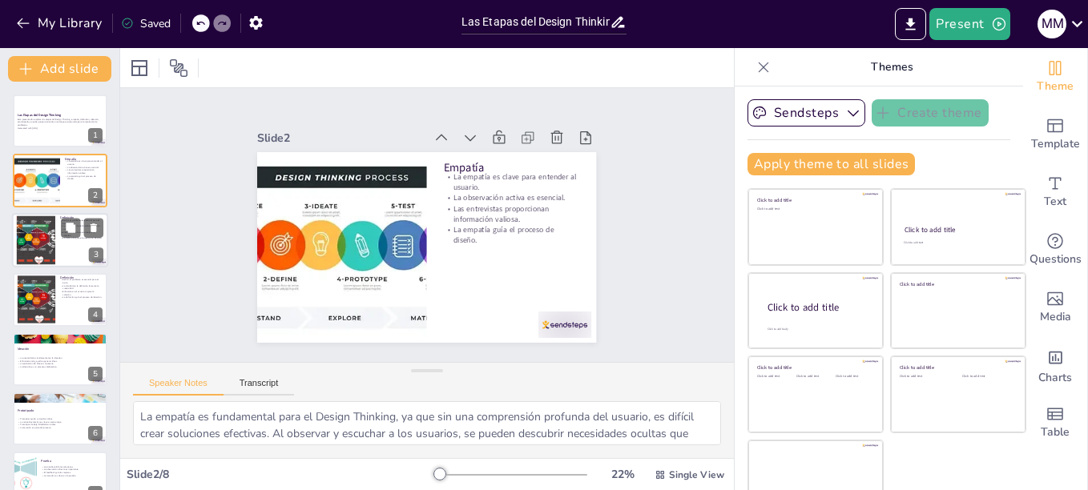
click at [62, 255] on div at bounding box center [60, 240] width 96 height 54
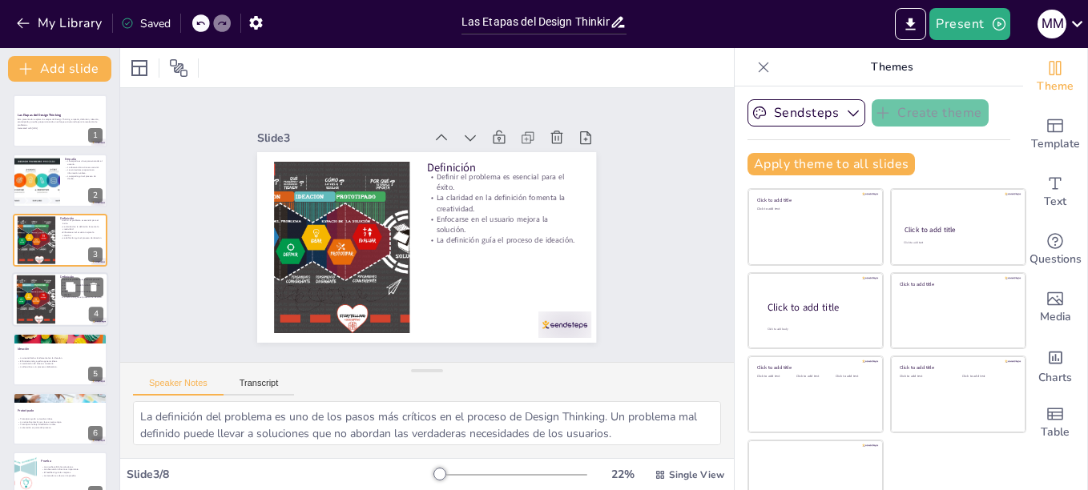
click at [76, 311] on div at bounding box center [60, 299] width 96 height 54
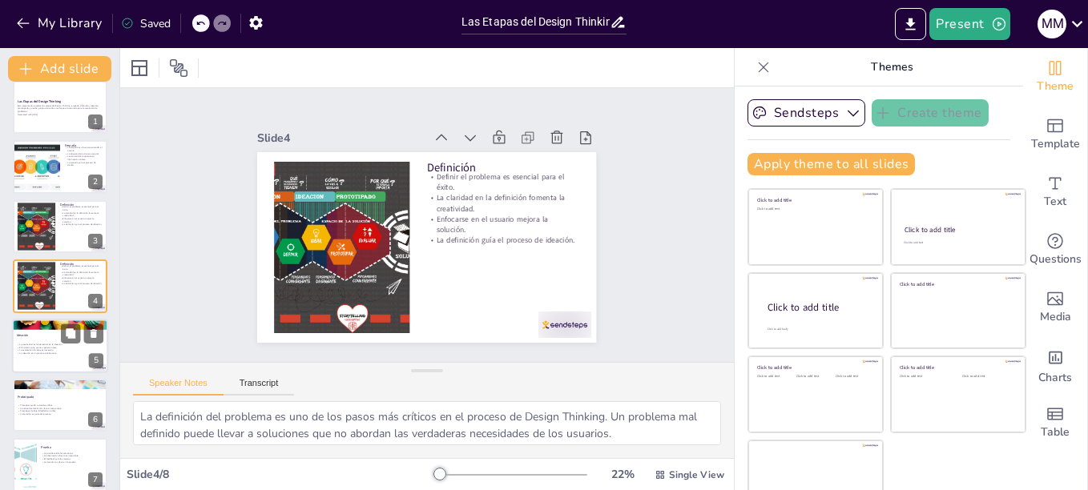
click at [50, 365] on div at bounding box center [60, 346] width 96 height 54
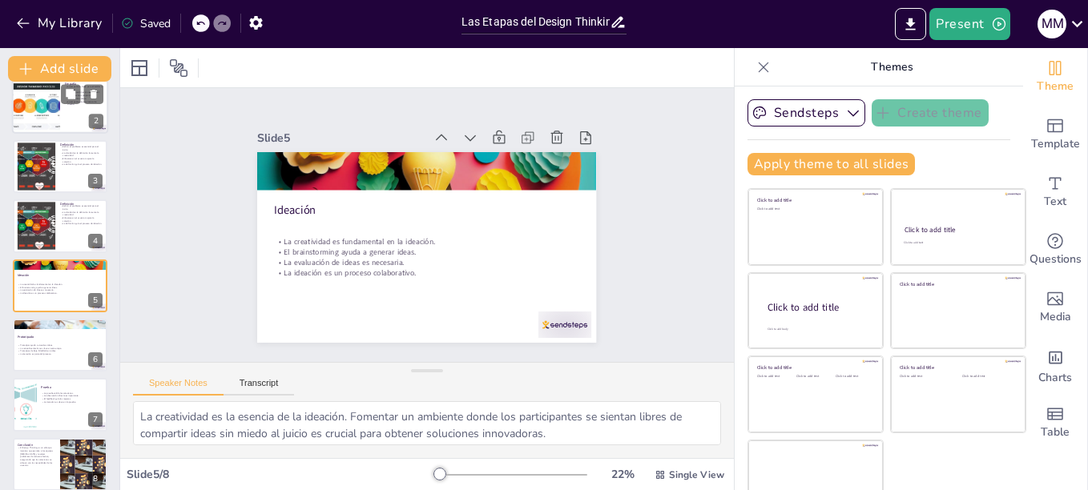
click at [46, 119] on div at bounding box center [36, 107] width 82 height 54
type textarea "La empatía es fundamental para el Design Thinking, ya que sin una comprensión p…"
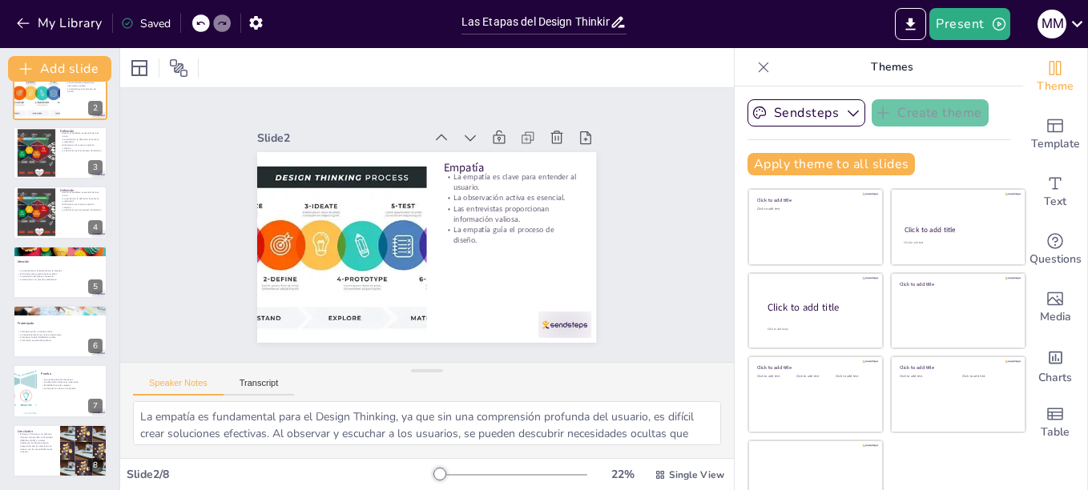
scroll to position [0, 0]
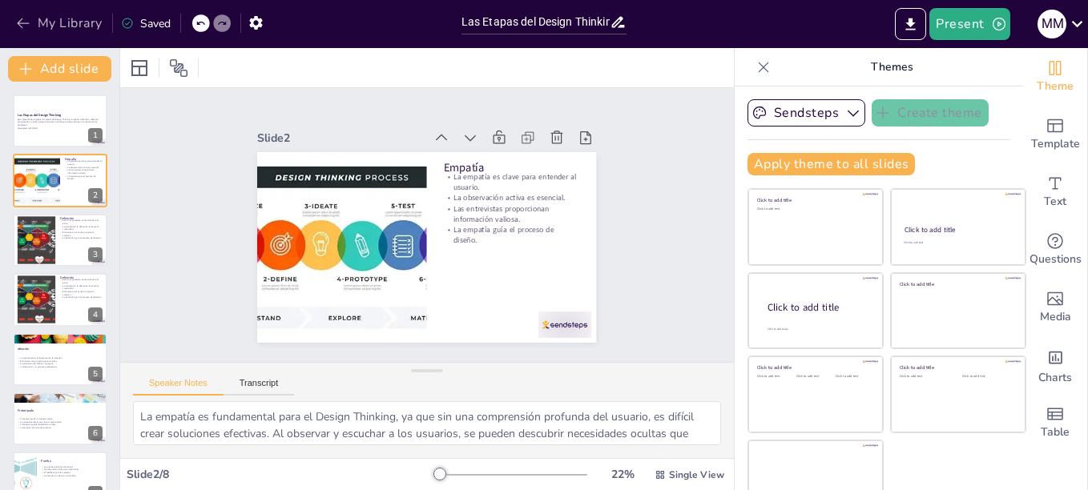
click at [52, 23] on button "My Library" at bounding box center [60, 23] width 97 height 26
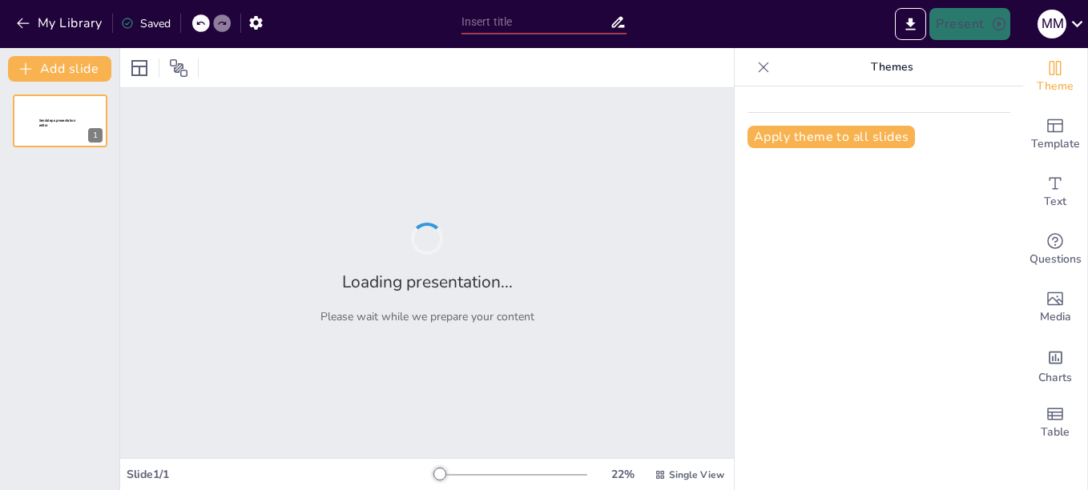
type input "Etapas del Design Thinking: Cómo la IA Mejora Cada Fase del Proceso"
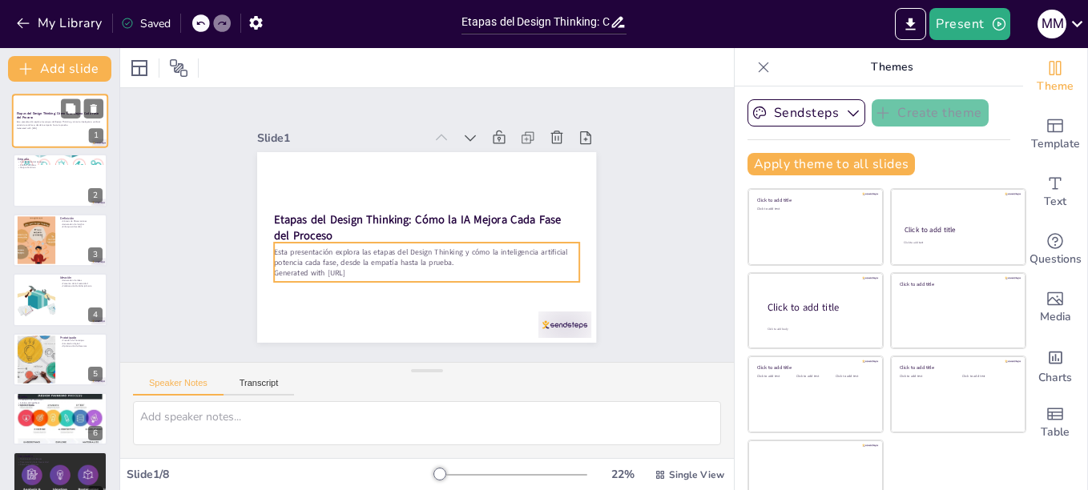
click at [35, 128] on p "Generated with [URL]" at bounding box center [60, 128] width 87 height 3
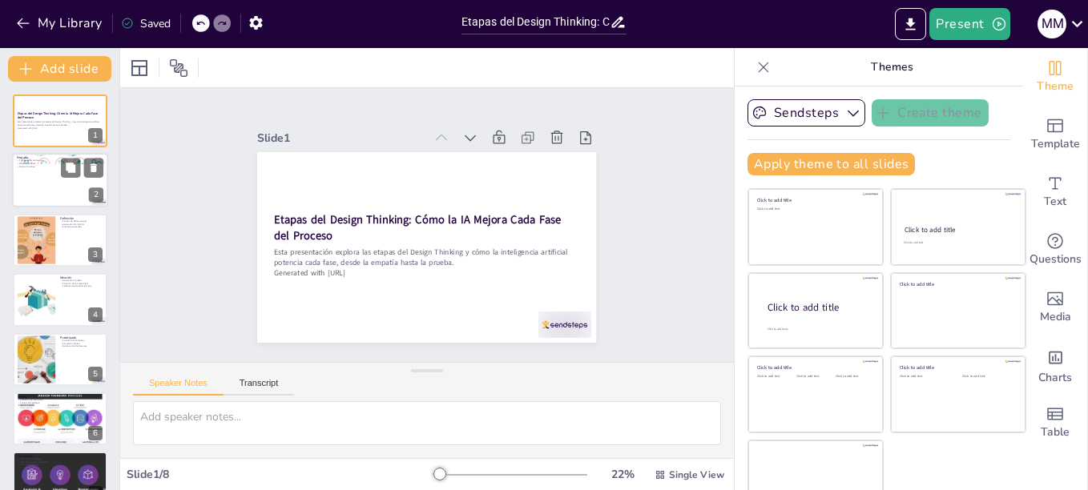
click at [35, 183] on div at bounding box center [60, 181] width 96 height 54
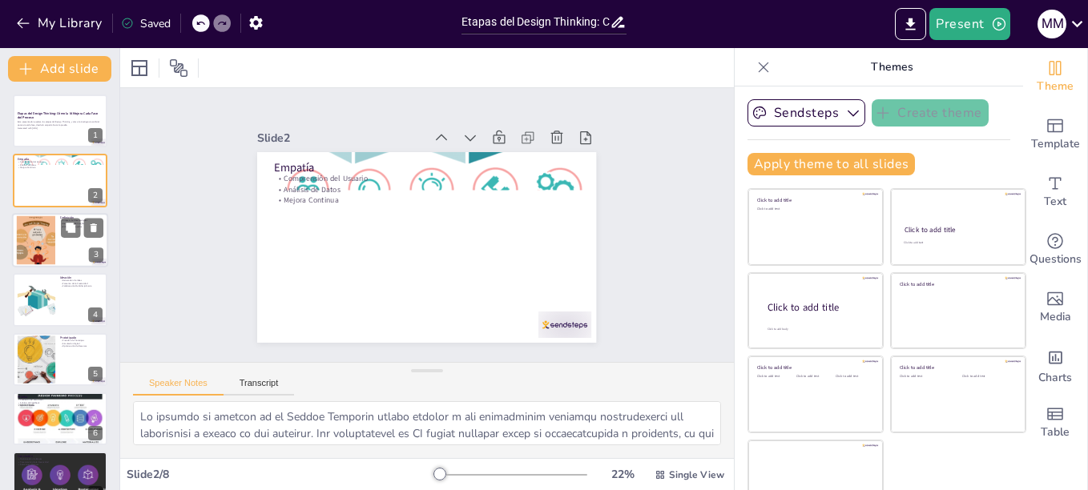
click at [40, 238] on div at bounding box center [36, 240] width 93 height 49
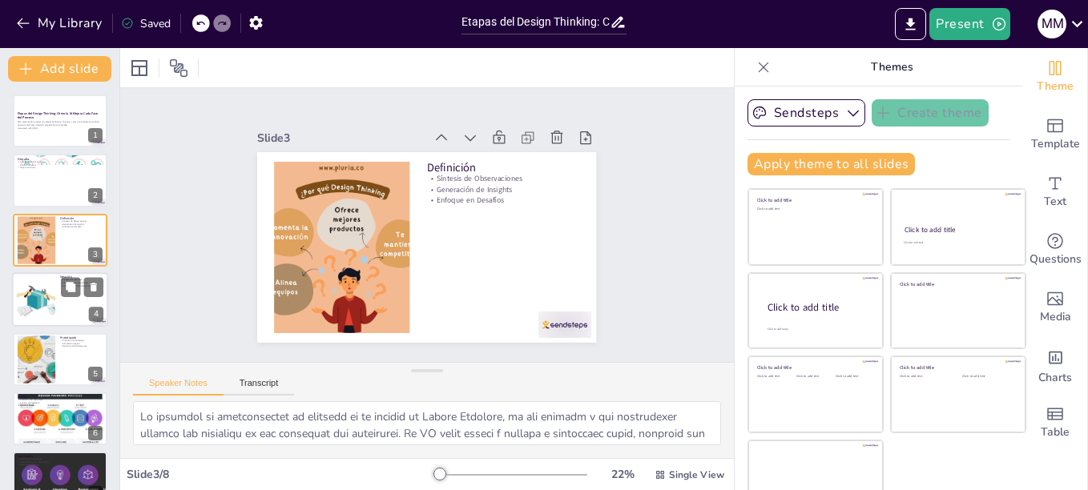
click at [34, 298] on div at bounding box center [36, 300] width 69 height 49
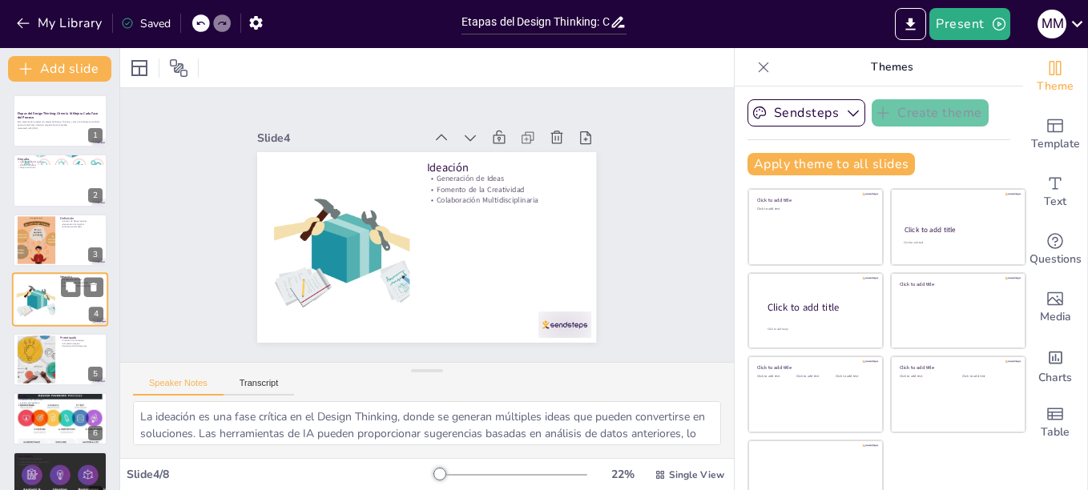
scroll to position [14, 0]
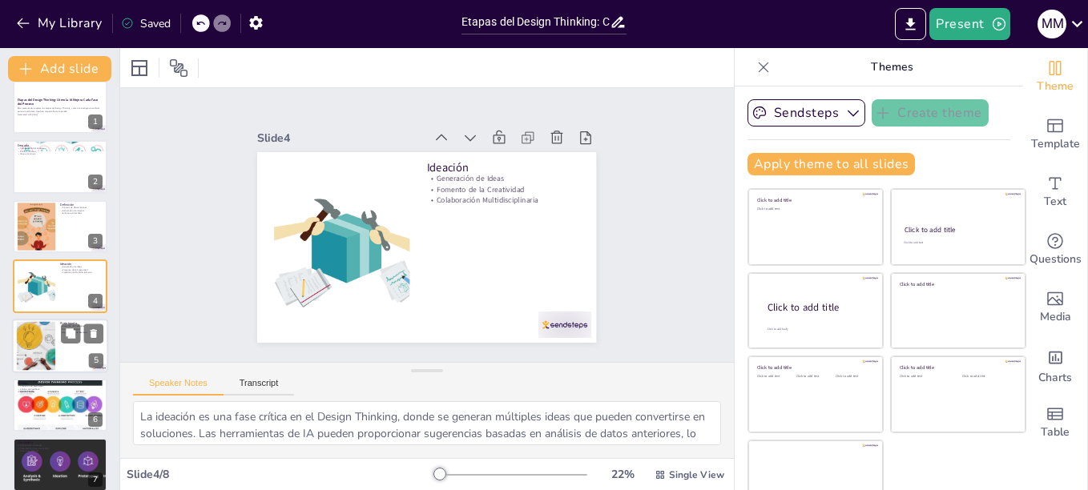
click at [50, 373] on div "Prototipado Creación de Prototipos Simulación Digital Optimización de Recursos 5" at bounding box center [60, 346] width 96 height 54
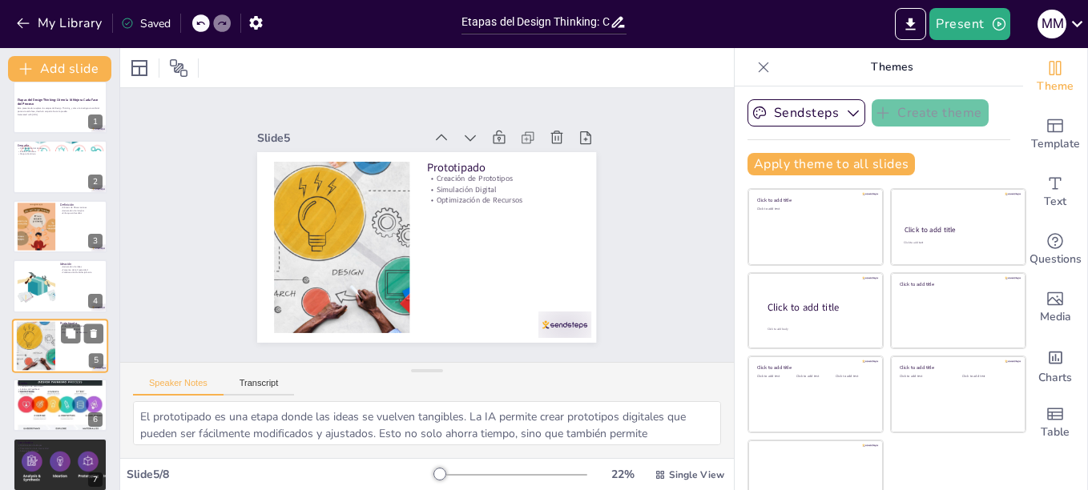
scroll to position [74, 0]
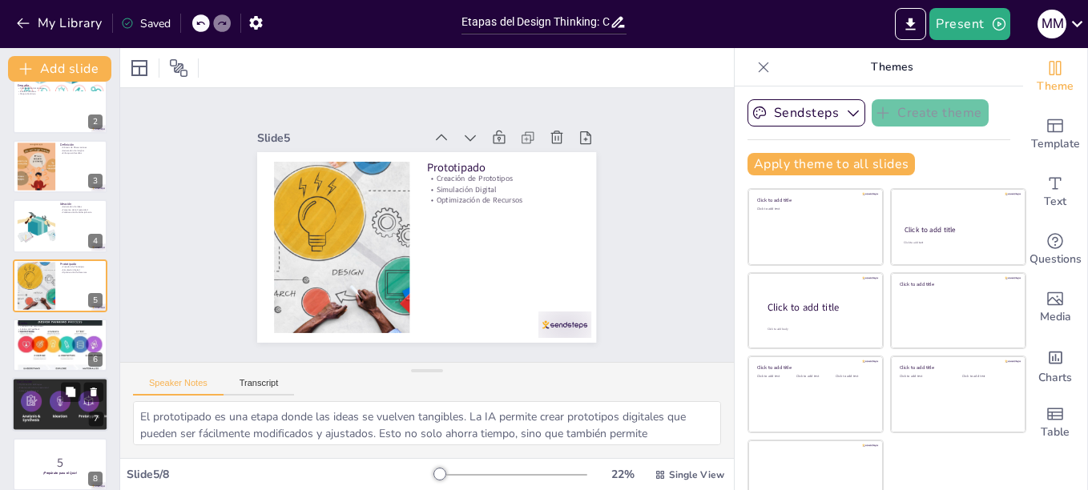
click at [46, 400] on div at bounding box center [60, 405] width 157 height 54
type textarea "La integración de la inteligencia artificial en el Design Thinking transforma c…"
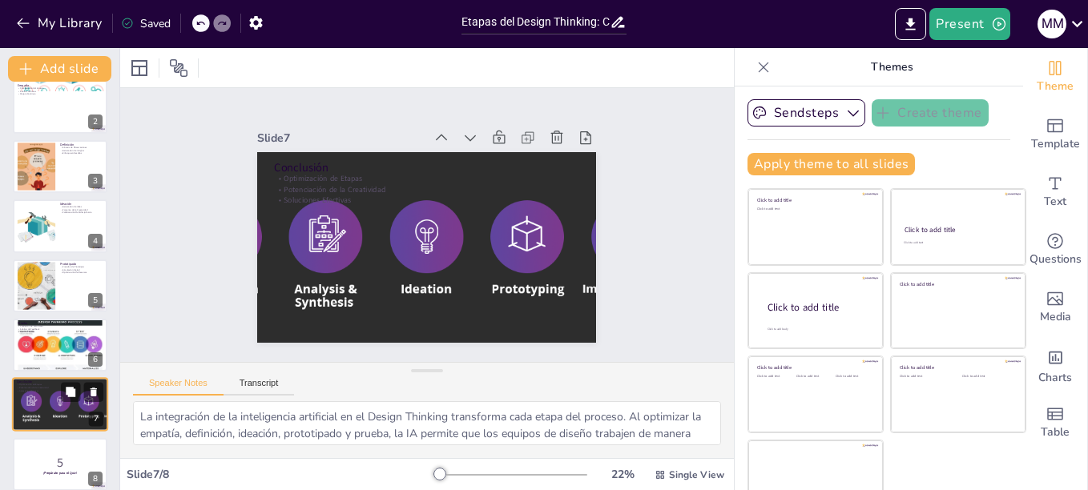
scroll to position [87, 0]
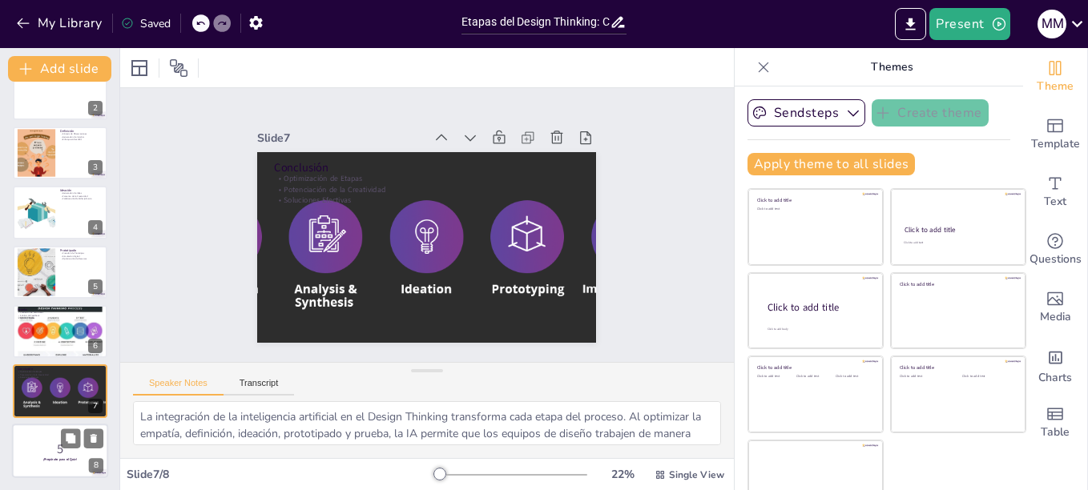
click at [55, 441] on p "5" at bounding box center [60, 449] width 87 height 18
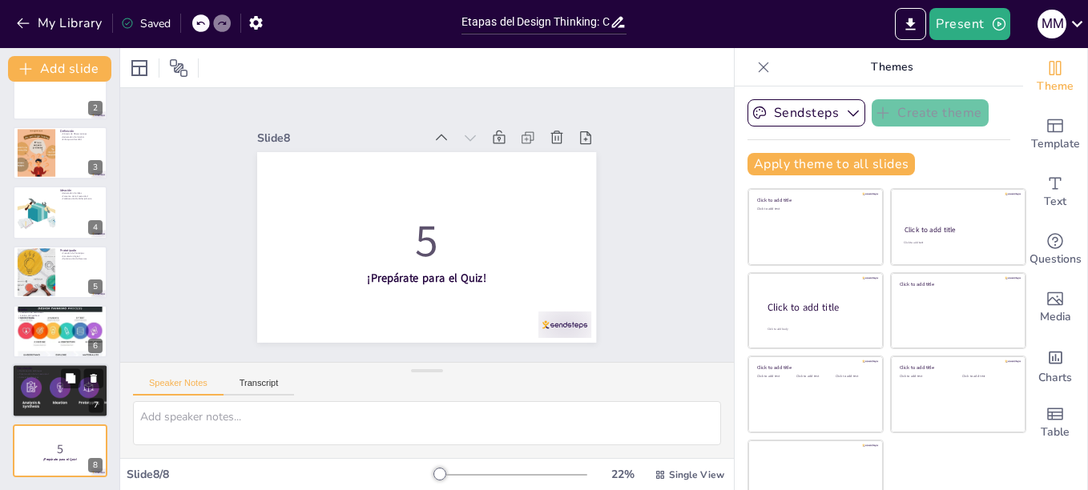
click at [35, 388] on div at bounding box center [60, 392] width 157 height 54
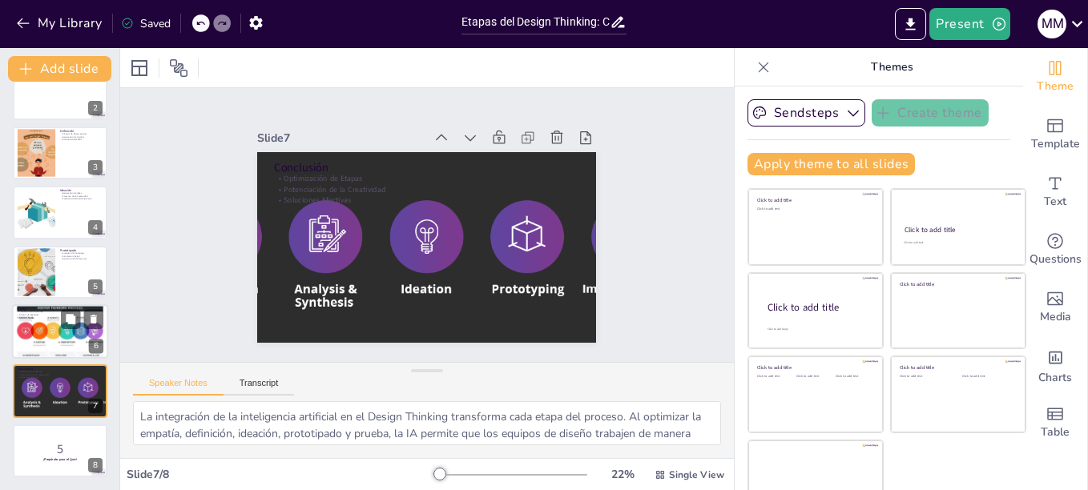
click at [38, 341] on div at bounding box center [60, 332] width 96 height 64
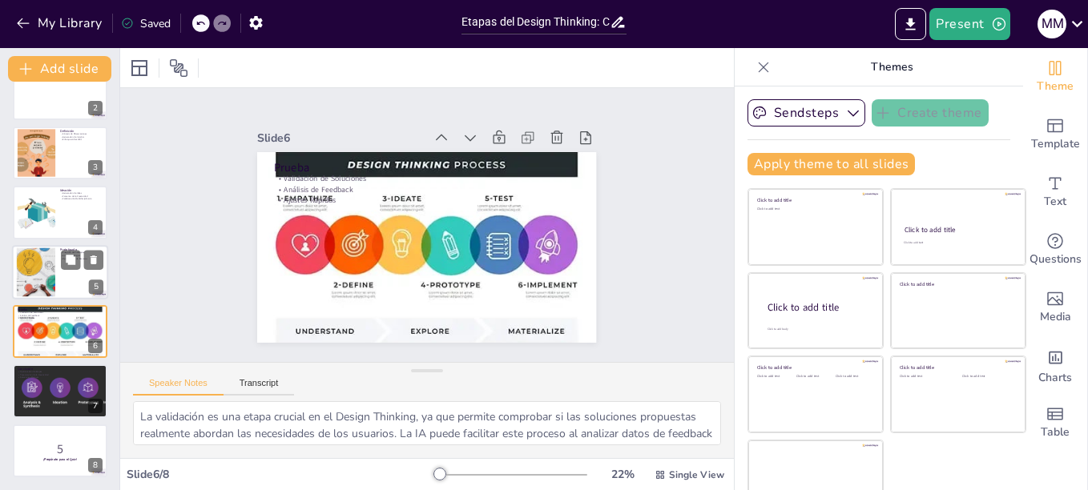
click at [38, 282] on div at bounding box center [36, 272] width 87 height 49
type textarea "El prototipado es una etapa donde las ideas se vuelven tangibles. La IA permite…"
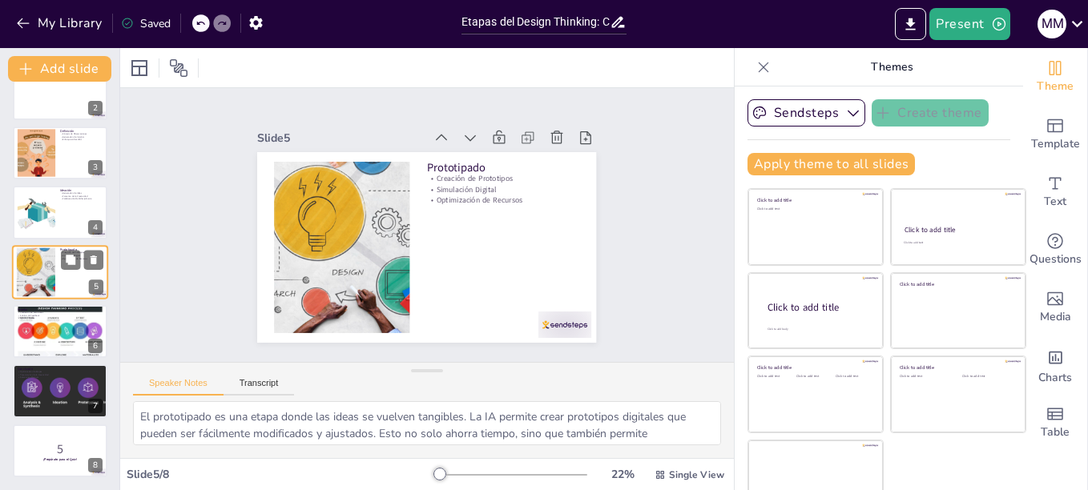
scroll to position [74, 0]
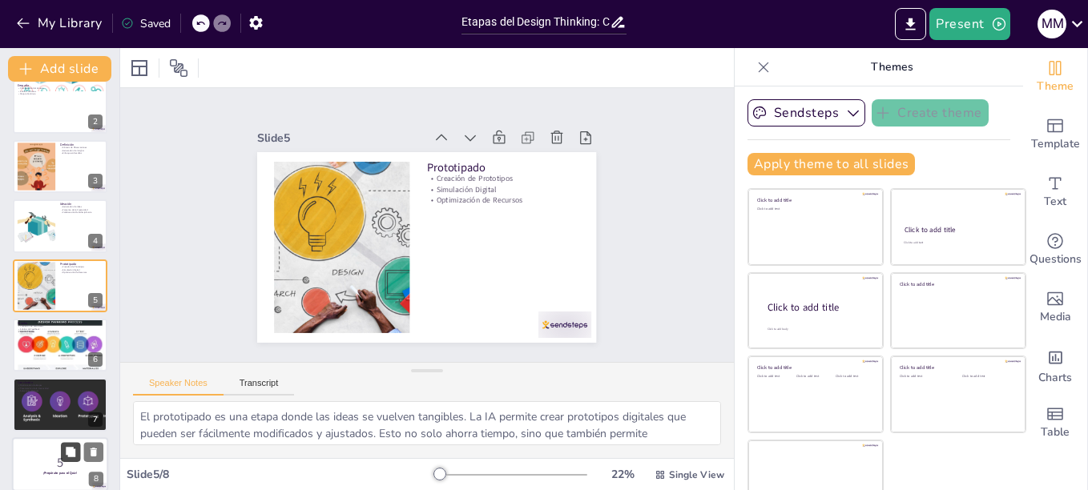
click at [61, 449] on button at bounding box center [70, 451] width 19 height 19
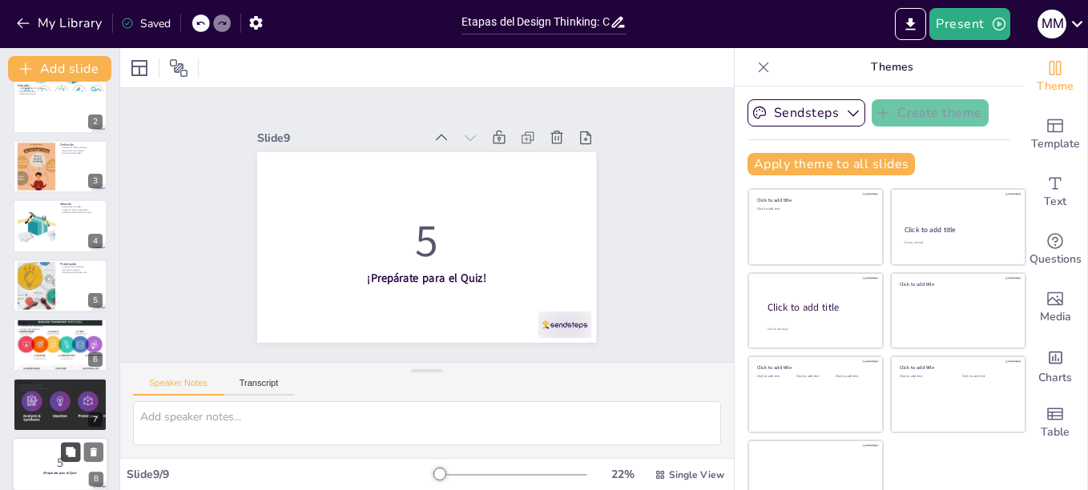
scroll to position [147, 0]
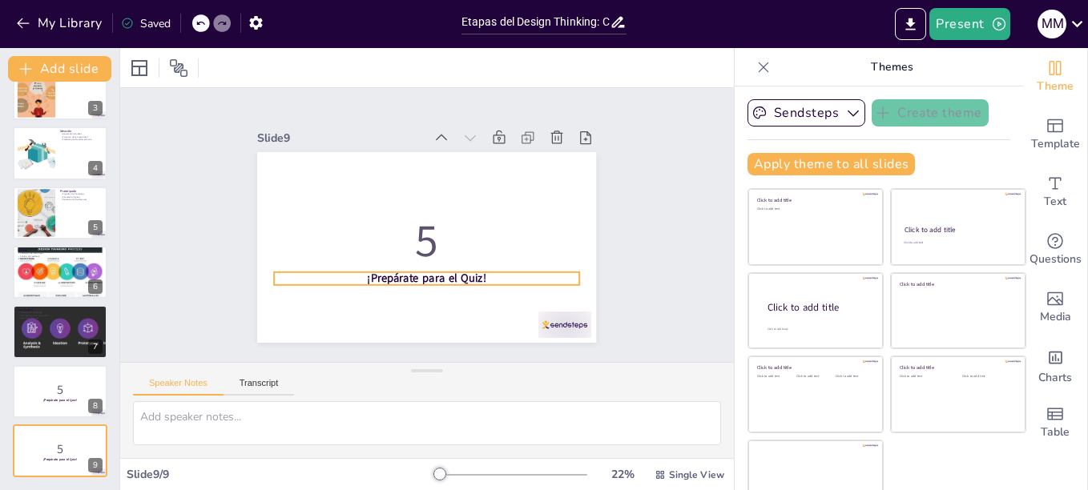
click at [377, 232] on strong "¡Prepárate para el Quiz!" at bounding box center [391, 185] width 99 height 91
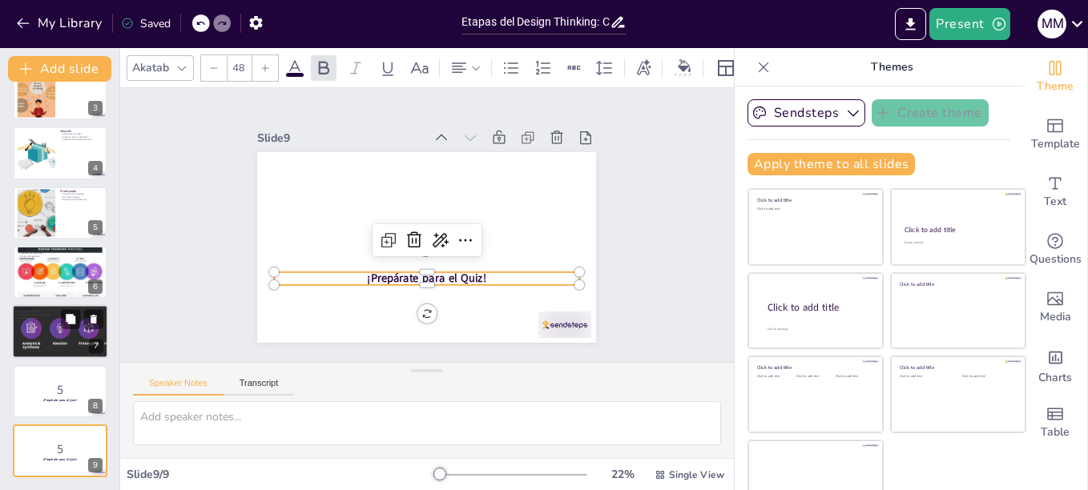
click at [45, 321] on div at bounding box center [60, 332] width 157 height 54
type textarea "La integración de la inteligencia artificial en el Design Thinking transforma c…"
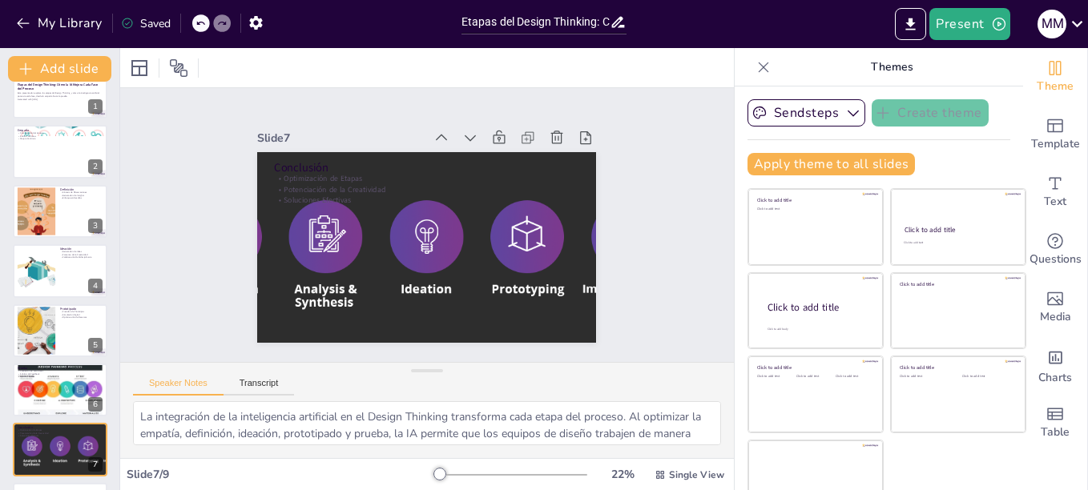
scroll to position [0, 0]
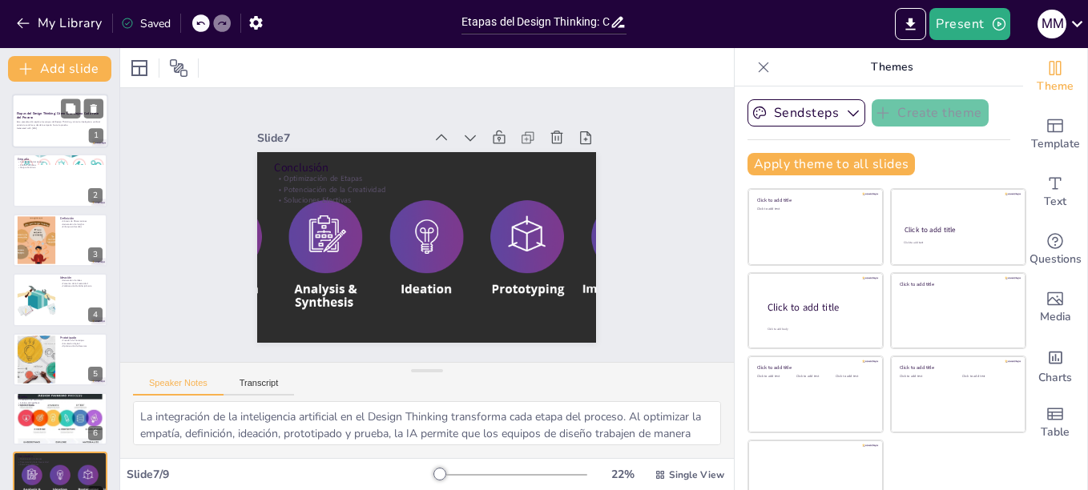
click at [53, 143] on div at bounding box center [60, 121] width 96 height 54
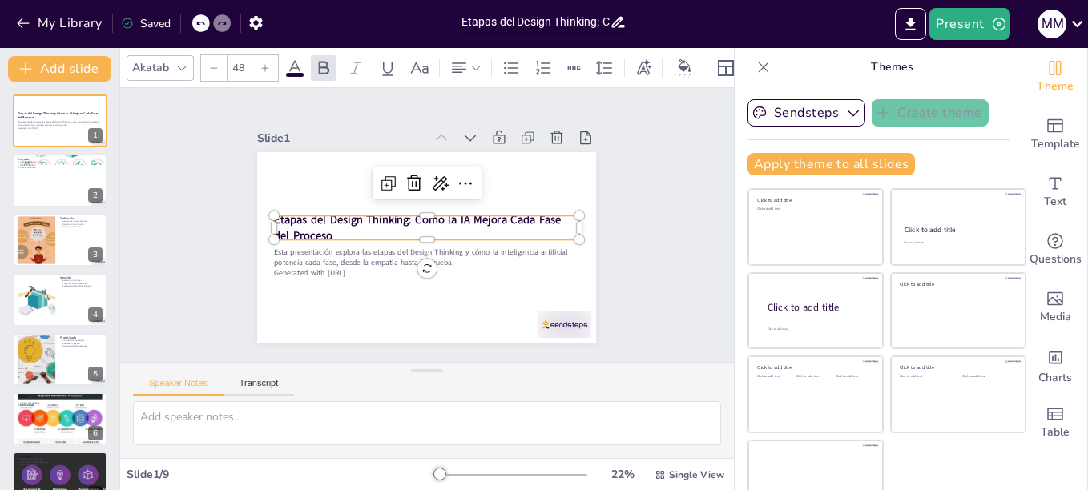
click at [287, 215] on strong "Etapas del Design Thinking: Cómo la IA Mejora Cada Fase del Proceso" at bounding box center [418, 218] width 288 height 75
click at [292, 215] on strong "Etapas del Design Thinking: Cómo la IA Mejora Cada Fase del Proceso" at bounding box center [436, 232] width 288 height 75
click at [299, 225] on p "Etapas del Design Thinking: Cómo la IA Mejora Cada Fase del Proceso" at bounding box center [427, 227] width 305 height 31
click at [459, 252] on icon at bounding box center [469, 262] width 21 height 21
type input "48"
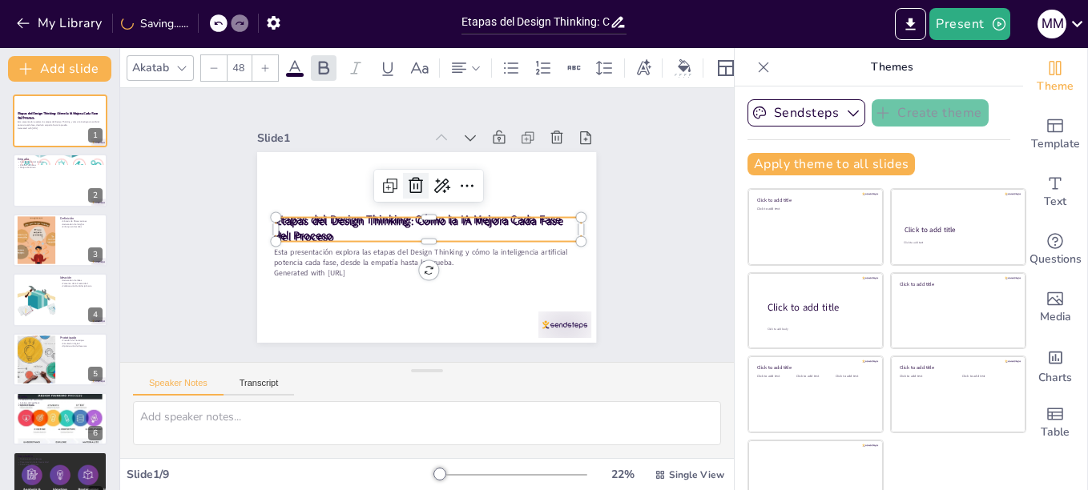
click at [446, 244] on icon at bounding box center [456, 254] width 20 height 21
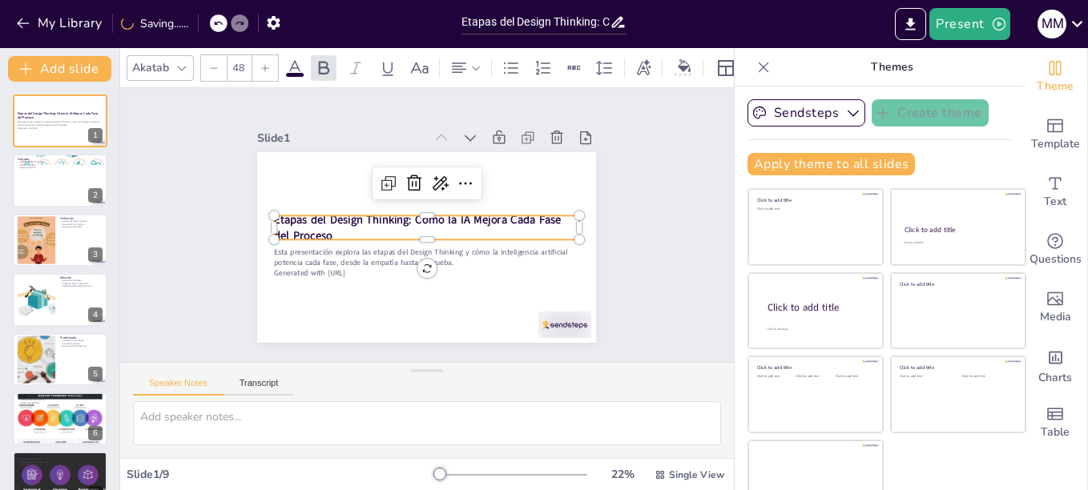
click at [327, 231] on p "Etapas del Design Thinking: Cómo la IA Mejora Cada Fase del Proceso" at bounding box center [429, 226] width 205 height 265
click at [450, 264] on icon at bounding box center [450, 277] width 26 height 26
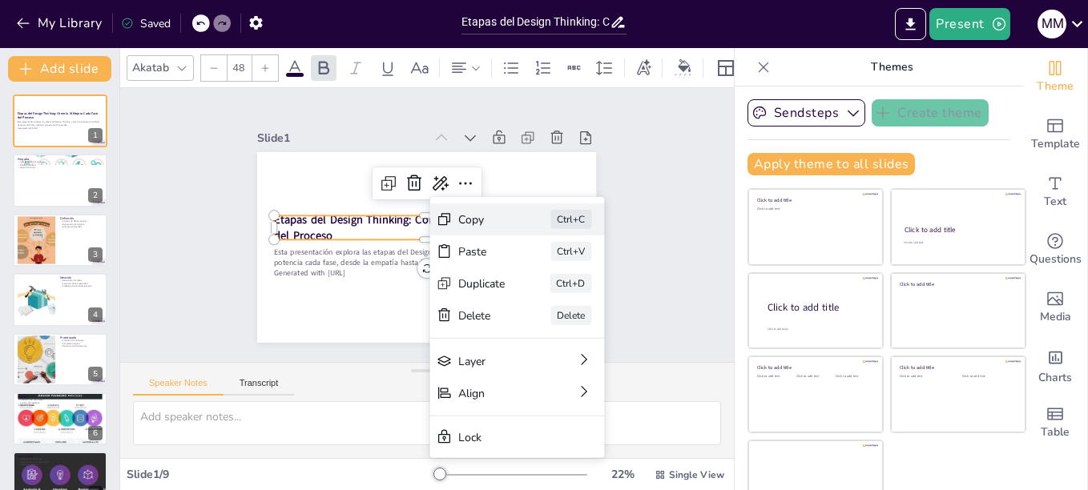
click at [260, 241] on div "Copy" at bounding box center [236, 261] width 47 height 40
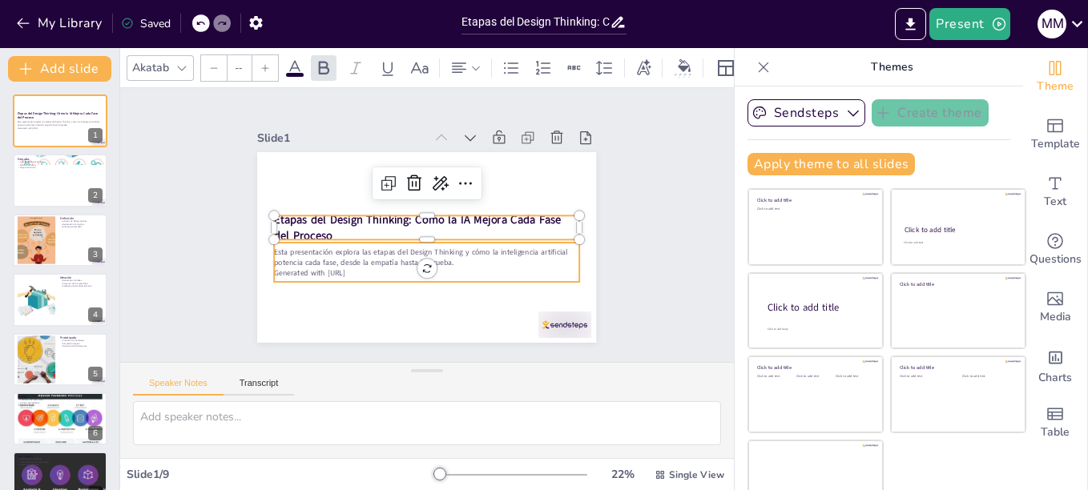
type input "32"
click at [309, 248] on p "Esta presentación explora las etapas del Design Thinking y cómo la inteligencia…" at bounding box center [416, 194] width 296 height 115
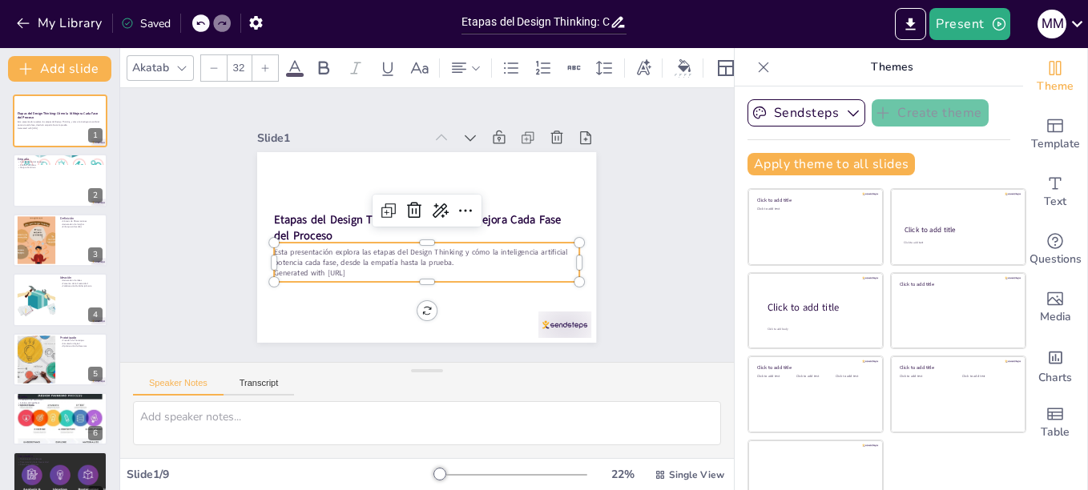
click at [309, 248] on p "Esta presentación explora las etapas del Design Thinking y cómo la inteligencia…" at bounding box center [427, 257] width 305 height 21
click at [355, 264] on p "Generated with [URL]" at bounding box center [398, 263] width 253 height 187
click at [404, 272] on p "Generated with [URL]" at bounding box center [471, 244] width 134 height 283
click at [388, 268] on p "Generated with [URL]" at bounding box center [469, 201] width 162 height 269
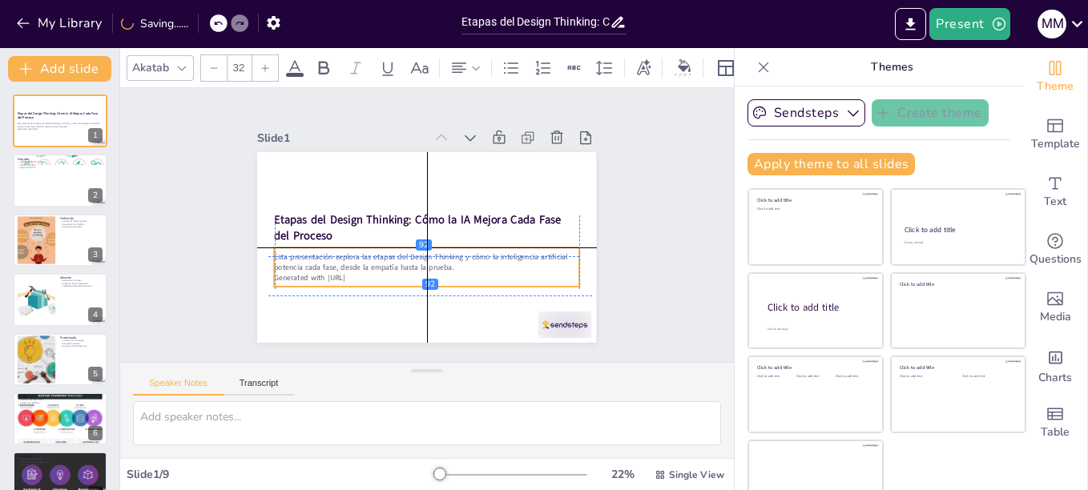
click at [433, 258] on p "Esta presentación explora las etapas del Design Thinking y cómo la inteligencia…" at bounding box center [427, 262] width 305 height 21
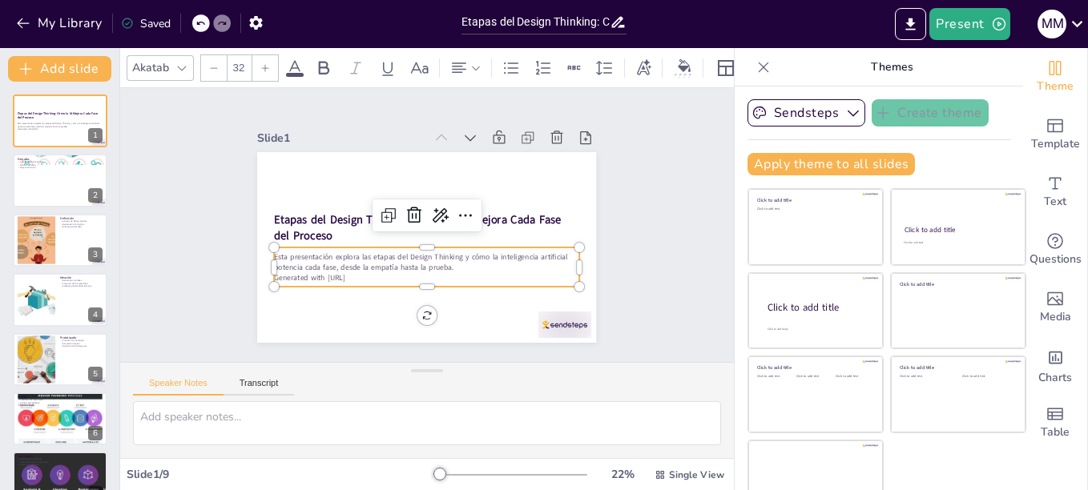
click at [613, 203] on div "Slide 1 Etapas del Design Thinking: Cómo la IA Mejora Cada Fase del Proceso Est…" at bounding box center [427, 225] width 418 height 489
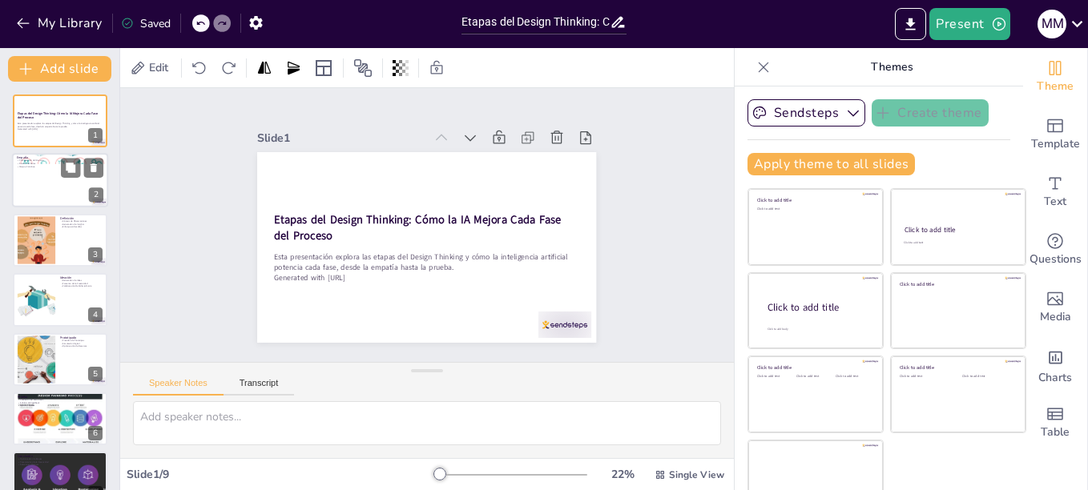
click at [58, 171] on div at bounding box center [60, 181] width 96 height 54
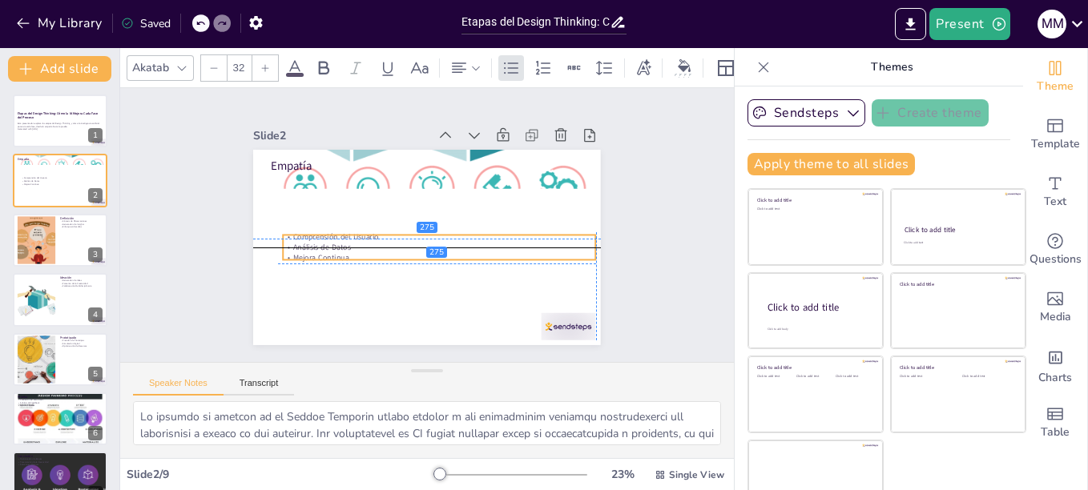
drag, startPoint x: 304, startPoint y: 193, endPoint x: 311, endPoint y: 250, distance: 57.3
click at [373, 250] on p "Mejora Continua" at bounding box center [394, 241] width 43 height 312
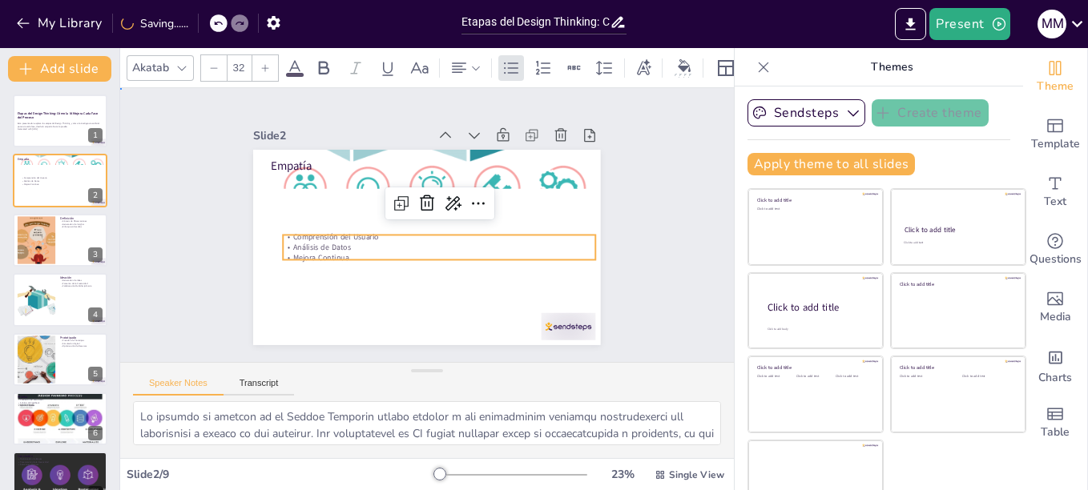
click at [221, 240] on div "Slide 1 Etapas del Design Thinking: Cómo la IA Mejora Cada Fase del Proceso Est…" at bounding box center [426, 225] width 437 height 240
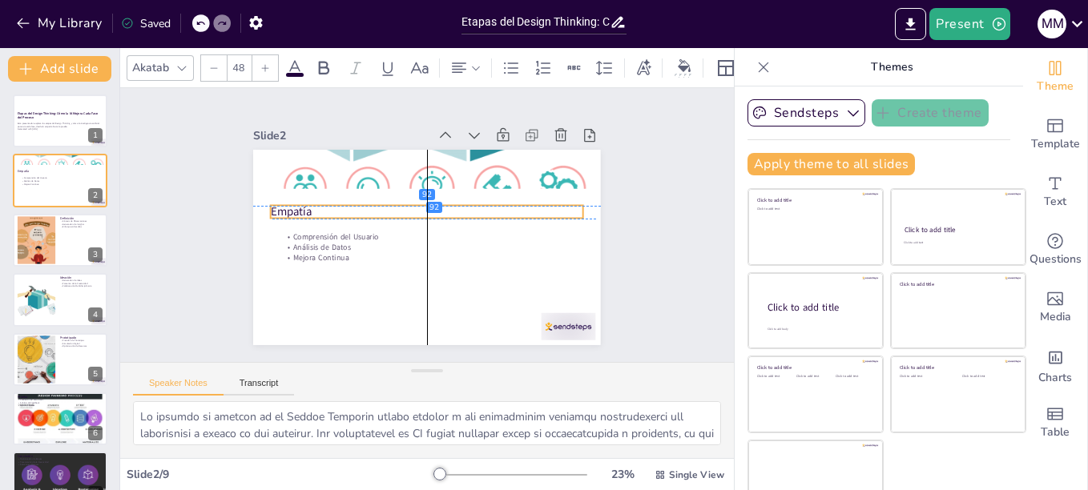
drag, startPoint x: 288, startPoint y: 156, endPoint x: 290, endPoint y: 207, distance: 50.5
click at [432, 207] on p "Empatía" at bounding box center [440, 225] width 16 height 312
click at [46, 236] on div at bounding box center [36, 240] width 93 height 49
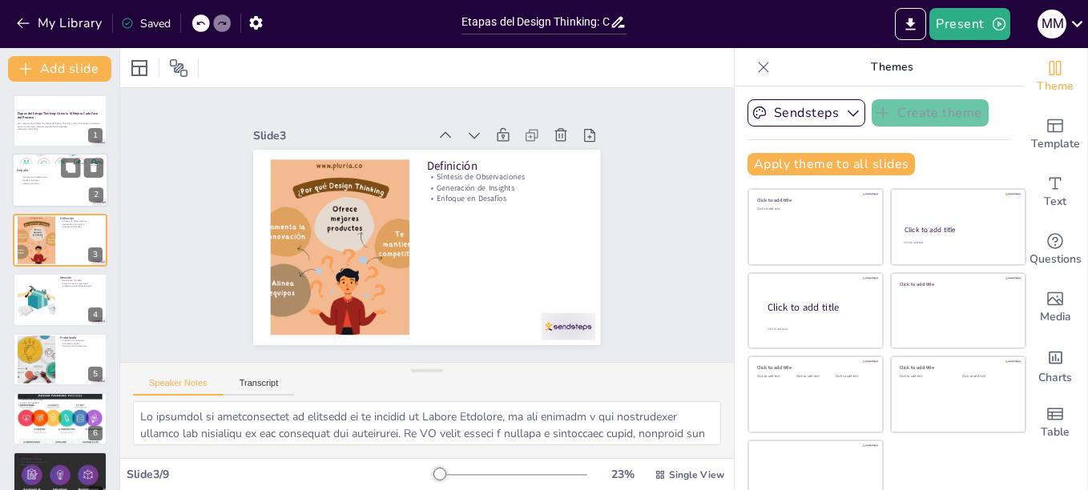
click at [53, 182] on p "Mejora Continua" at bounding box center [63, 183] width 87 height 3
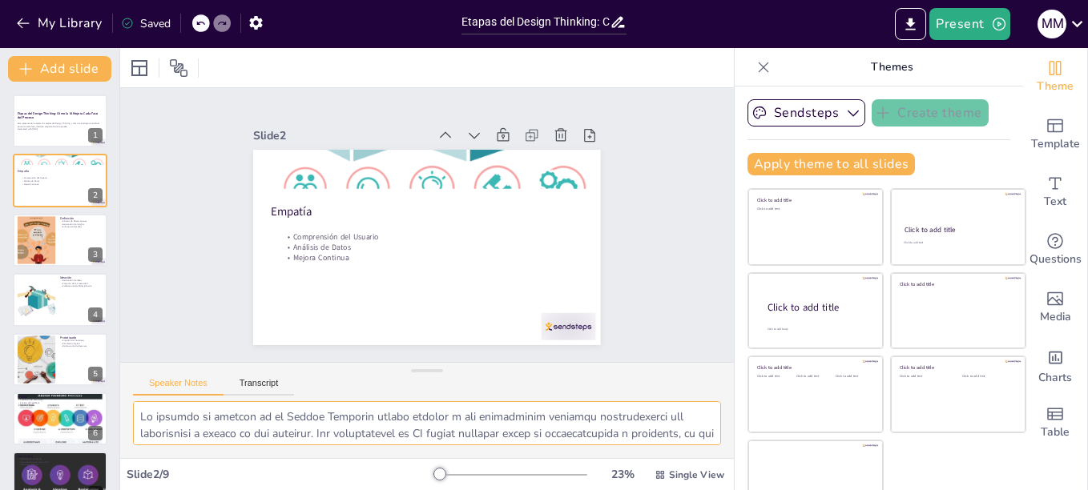
drag, startPoint x: 240, startPoint y: 439, endPoint x: 134, endPoint y: 398, distance: 113.4
click at [134, 398] on div "Speaker Notes Transcript" at bounding box center [427, 410] width 614 height 96
click at [65, 233] on icon at bounding box center [70, 227] width 11 height 11
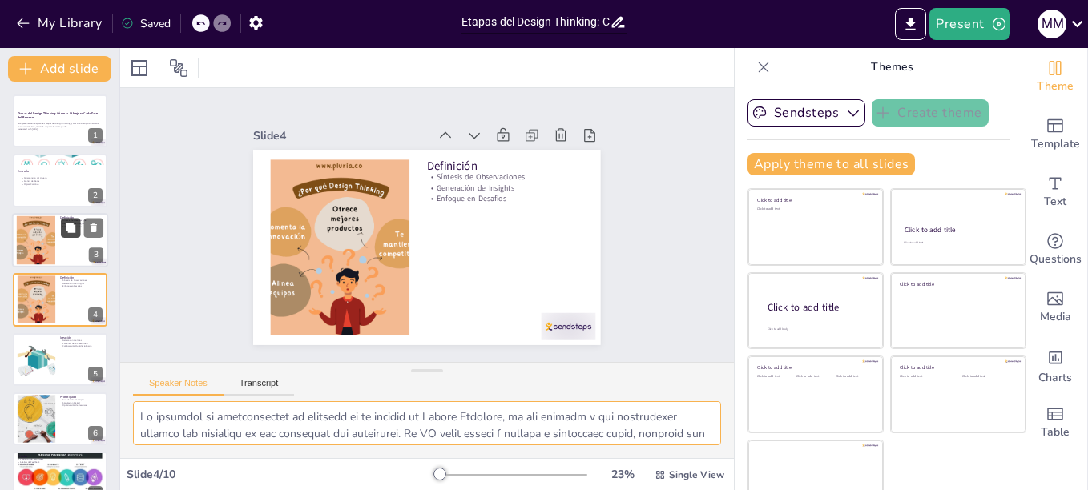
scroll to position [14, 0]
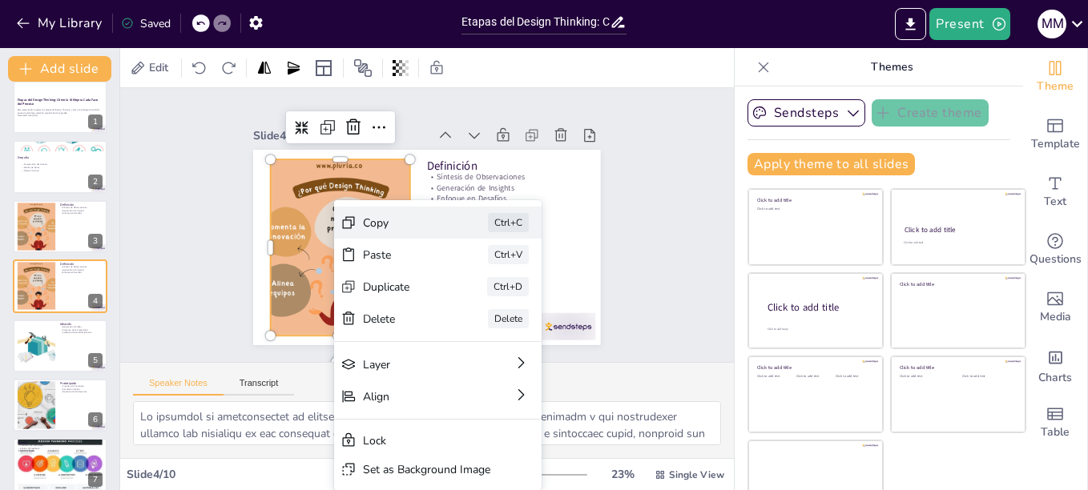
click at [377, 206] on div "Copy Ctrl+C" at bounding box center [281, 168] width 210 height 75
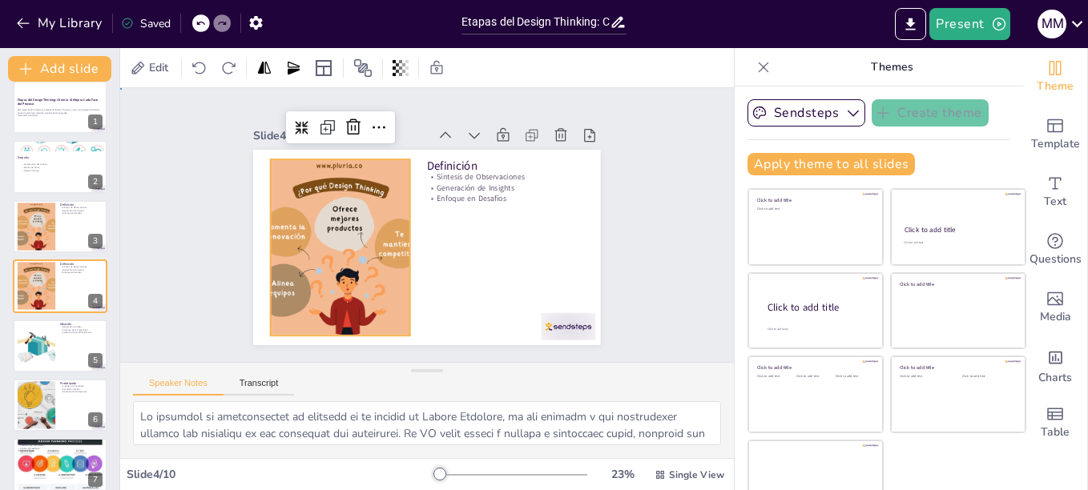
click at [642, 274] on div "Slide 1 Etapas del Design Thinking: Cómo la IA Mejora Cada Fase del Proceso Est…" at bounding box center [427, 224] width 615 height 639
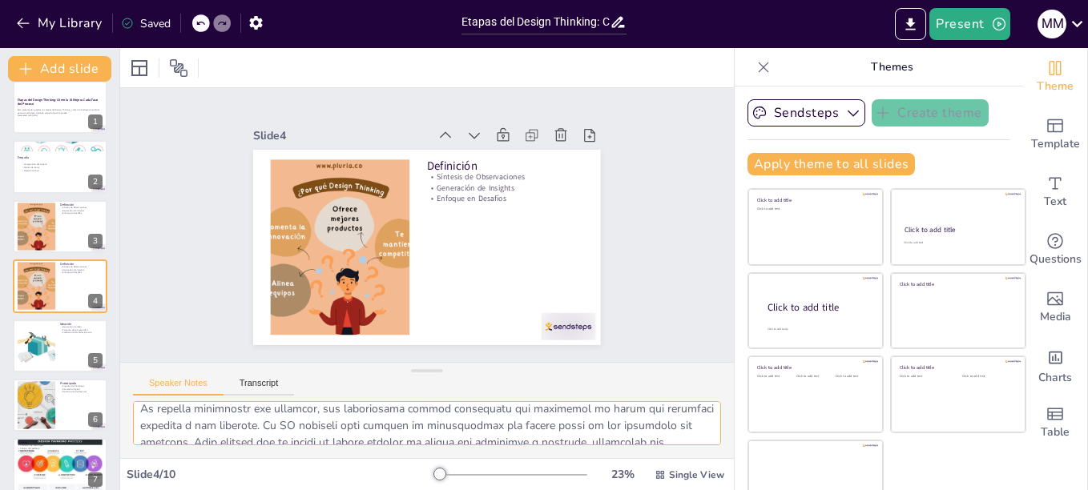
scroll to position [0, 0]
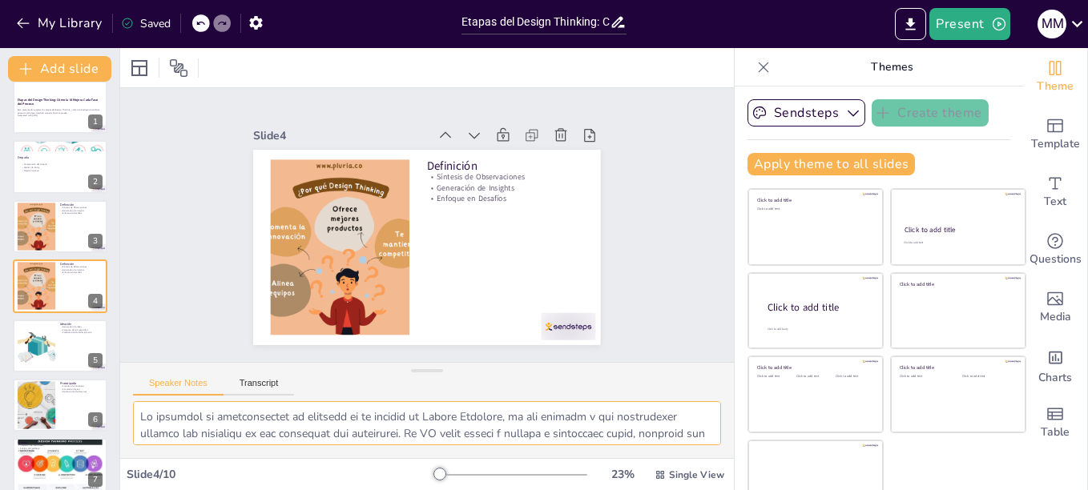
drag, startPoint x: 139, startPoint y: 417, endPoint x: 558, endPoint y: 401, distance: 419.4
click at [558, 401] on div "Speaker Notes Transcript" at bounding box center [427, 410] width 614 height 96
click at [64, 232] on div at bounding box center [60, 227] width 96 height 54
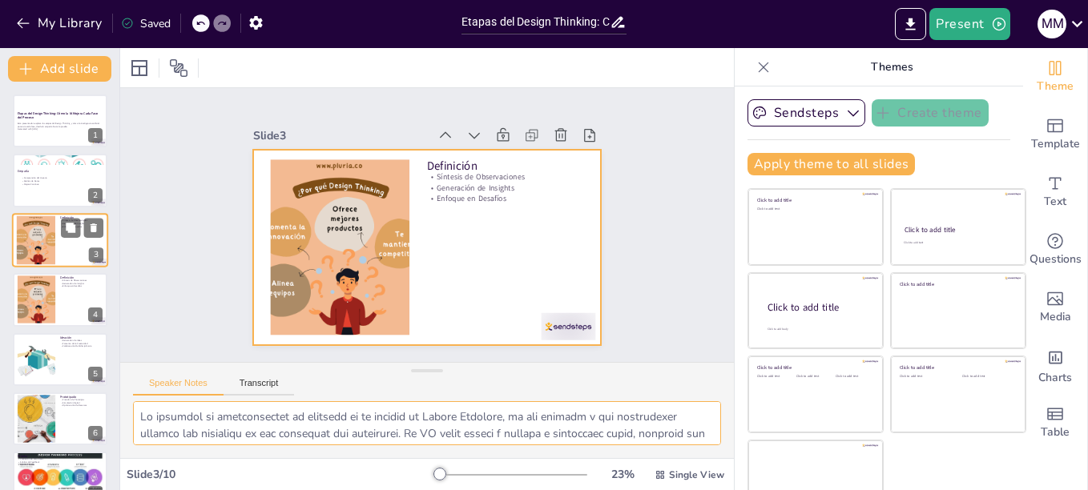
click at [58, 265] on div at bounding box center [60, 240] width 96 height 54
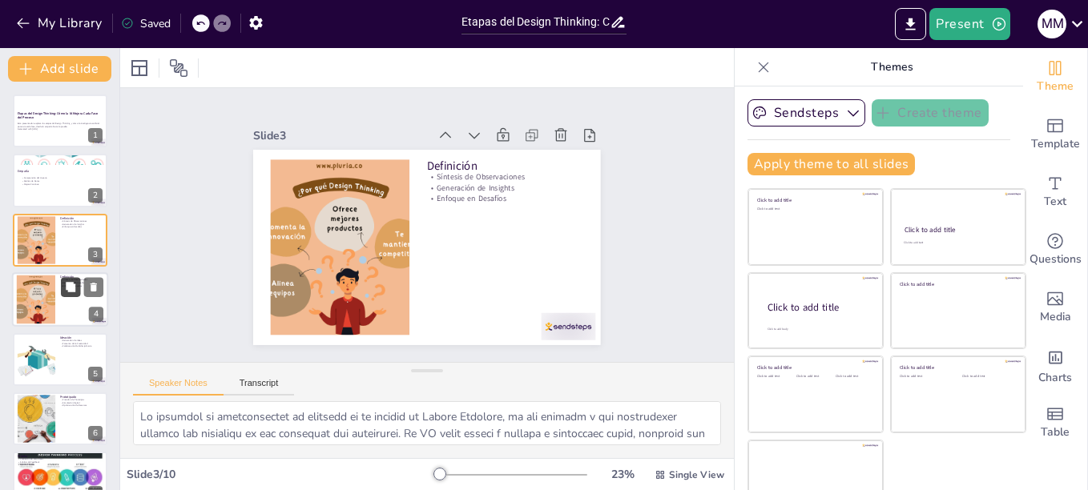
click at [62, 296] on button at bounding box center [70, 287] width 19 height 19
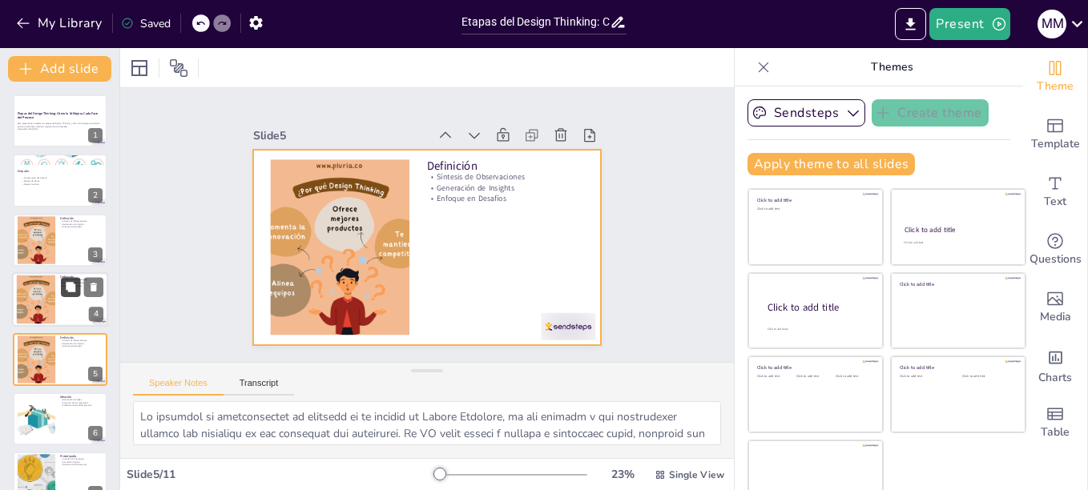
scroll to position [74, 0]
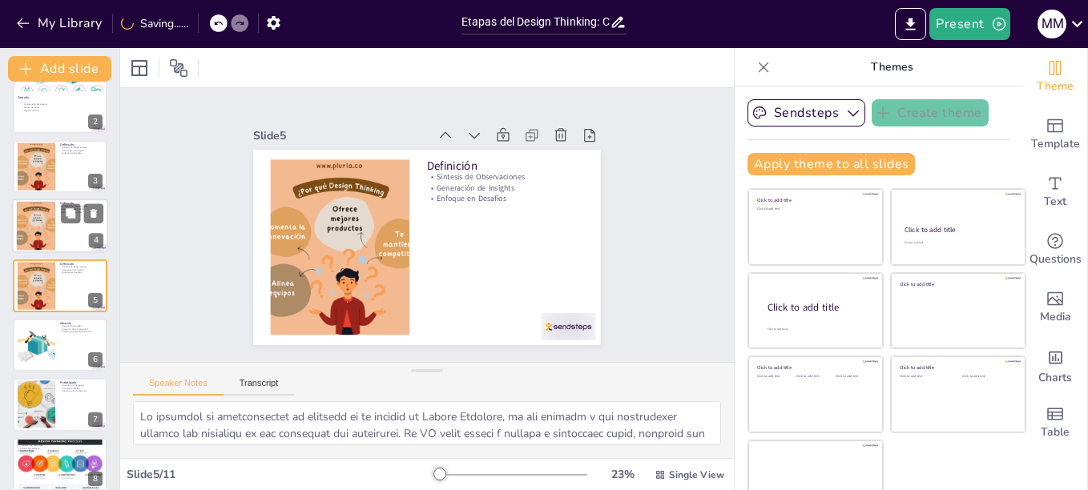
click at [47, 221] on div at bounding box center [36, 226] width 93 height 49
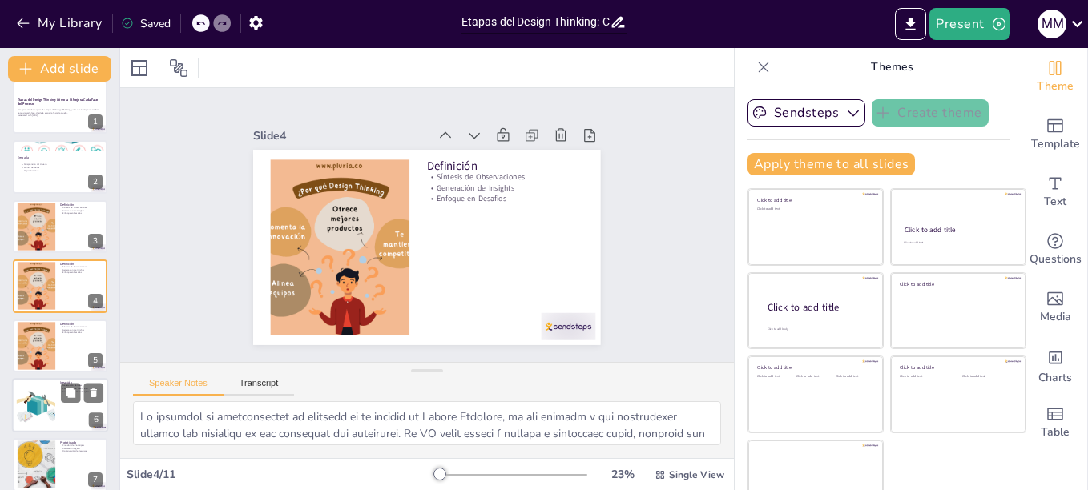
click at [58, 406] on div at bounding box center [60, 405] width 96 height 54
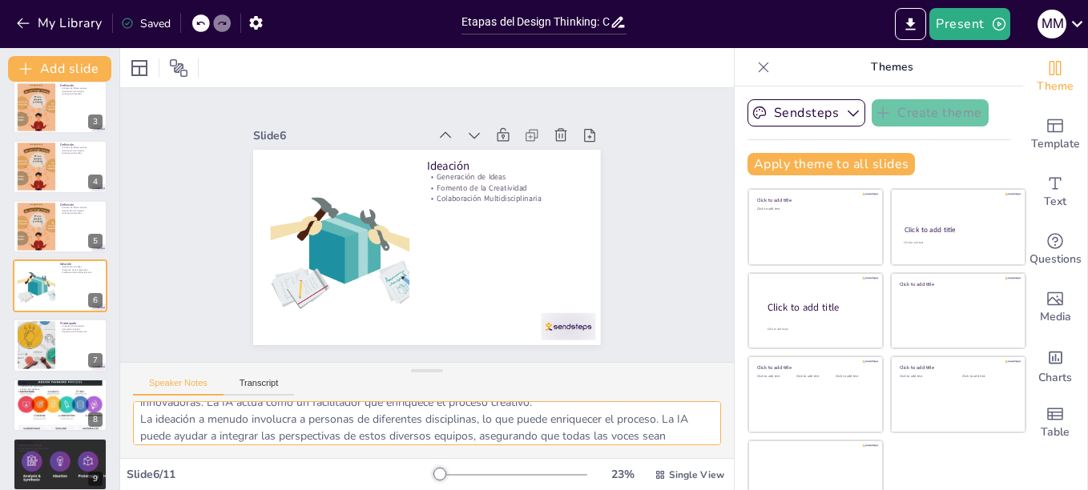
scroll to position [155, 0]
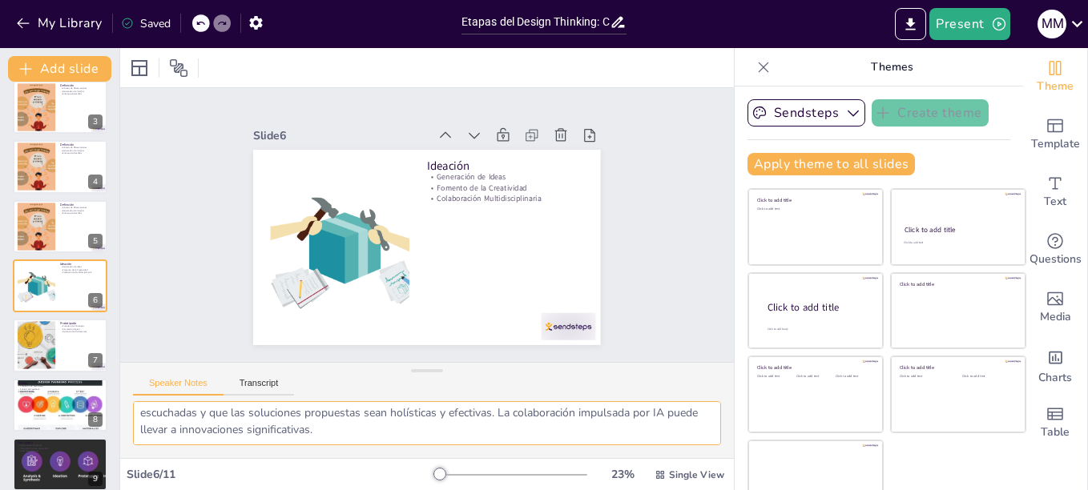
drag, startPoint x: 139, startPoint y: 419, endPoint x: 474, endPoint y: 423, distance: 335.7
click at [474, 423] on textarea "La ideación es una fase crítica en el Design Thinking, donde se generan múltipl…" at bounding box center [427, 423] width 588 height 44
click at [56, 352] on div at bounding box center [60, 346] width 96 height 54
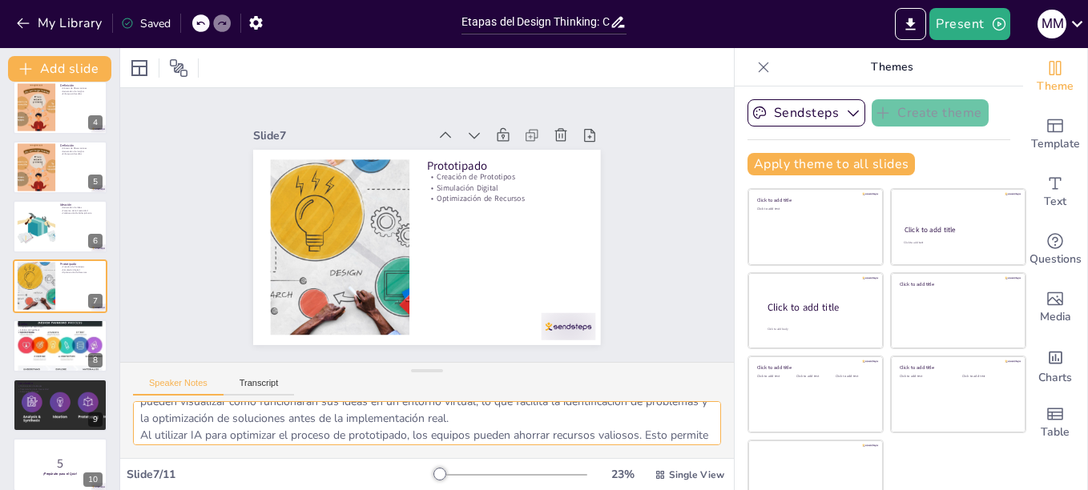
scroll to position [0, 0]
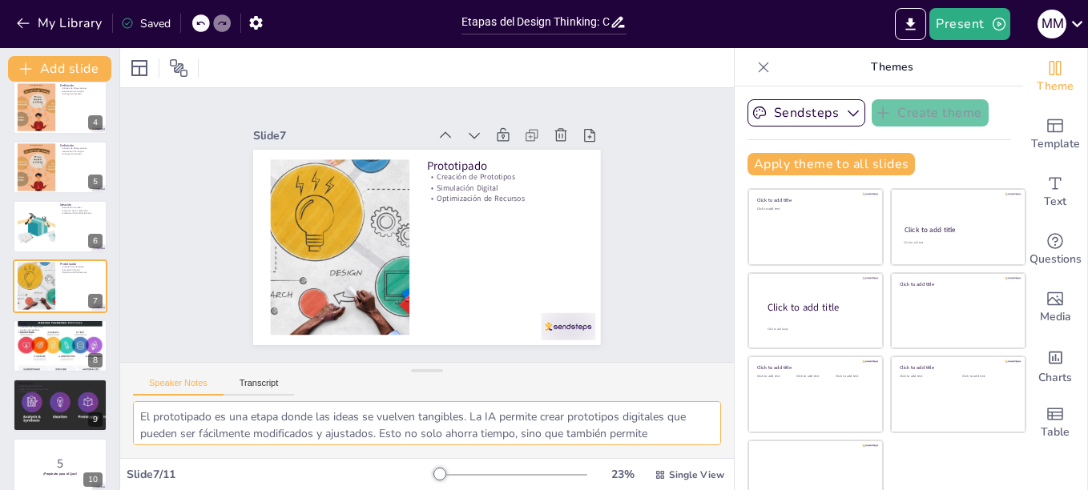
drag, startPoint x: 456, startPoint y: 434, endPoint x: 137, endPoint y: 405, distance: 320.3
click at [137, 405] on textarea "El prototipado es una etapa donde las ideas se vuelven tangibles. La IA permite…" at bounding box center [427, 423] width 588 height 44
click at [49, 357] on div at bounding box center [60, 346] width 96 height 64
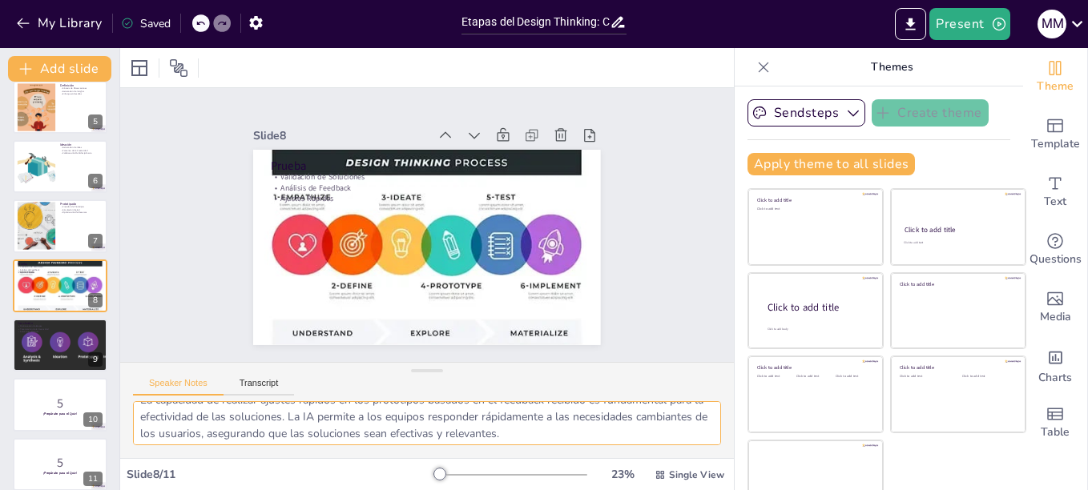
scroll to position [122, 0]
drag, startPoint x: 141, startPoint y: 420, endPoint x: 651, endPoint y: 442, distance: 510.1
click at [651, 442] on textarea "La validación es una etapa crucial en el Design Thinking, ya que permite compro…" at bounding box center [427, 423] width 588 height 44
click at [63, 344] on div at bounding box center [60, 345] width 157 height 54
type textarea "La integración de la inteligencia artificial en el Design Thinking transforma c…"
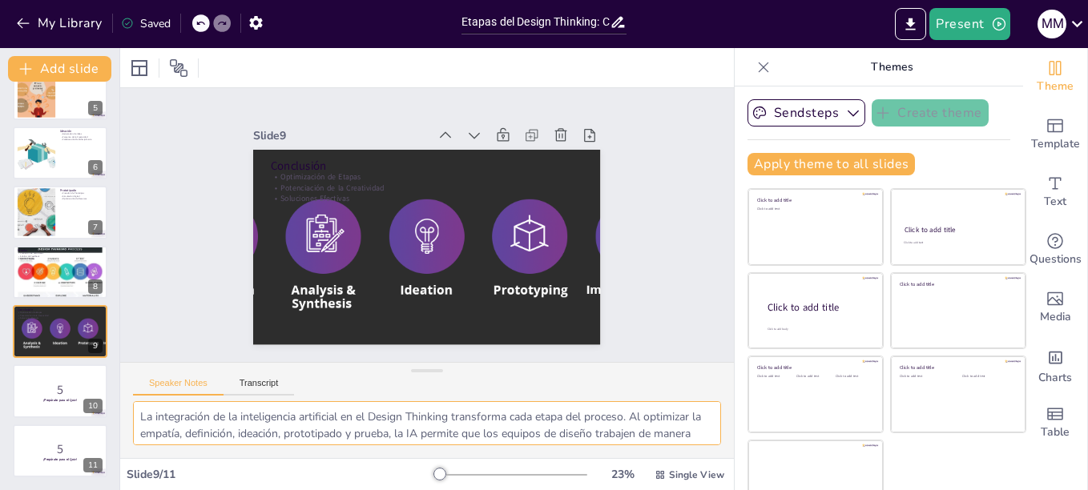
scroll to position [155, 0]
drag, startPoint x: 138, startPoint y: 413, endPoint x: 203, endPoint y: 427, distance: 66.3
click at [203, 427] on textarea "La integración de la inteligencia artificial en el Design Thinking transforma c…" at bounding box center [427, 423] width 588 height 44
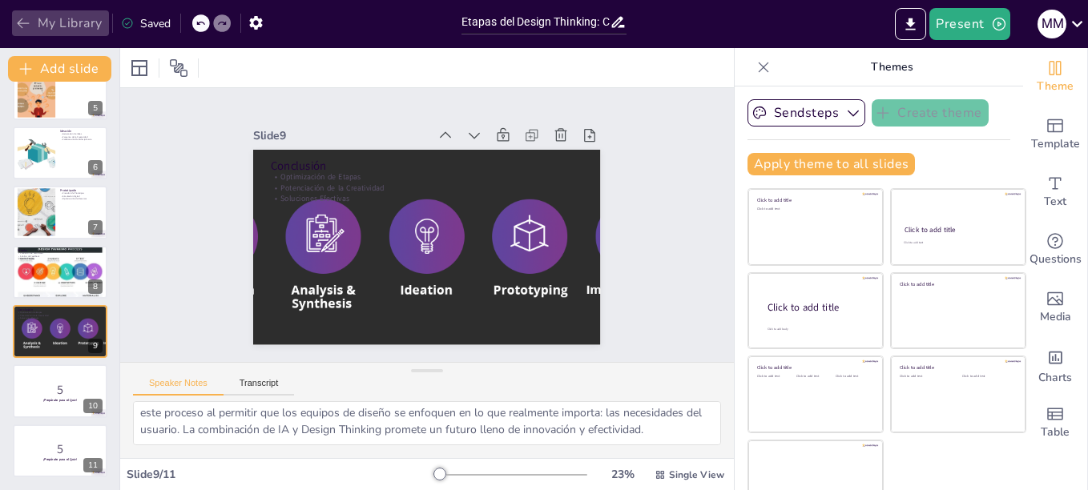
click at [84, 22] on button "My Library" at bounding box center [60, 23] width 97 height 26
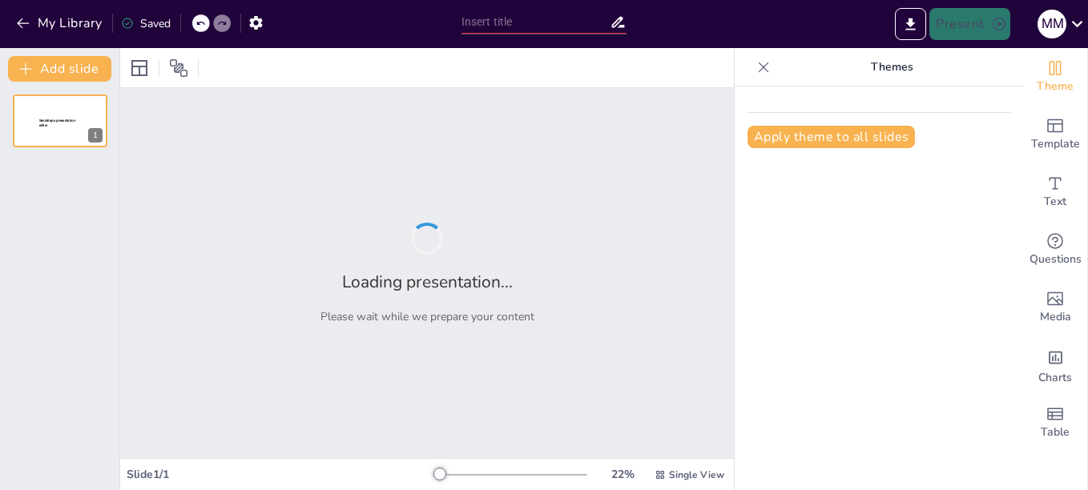
type input "Las Etapas del Design Thinking: Un Enfoque Estructurado"
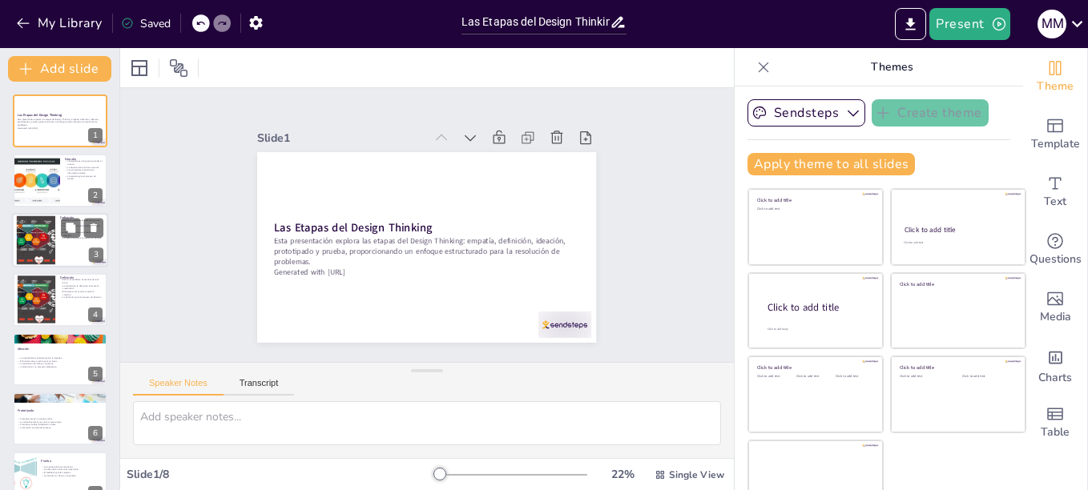
click at [61, 260] on div at bounding box center [60, 240] width 96 height 54
type textarea "La definición del problema es uno de los pasos más críticos en el proceso de De…"
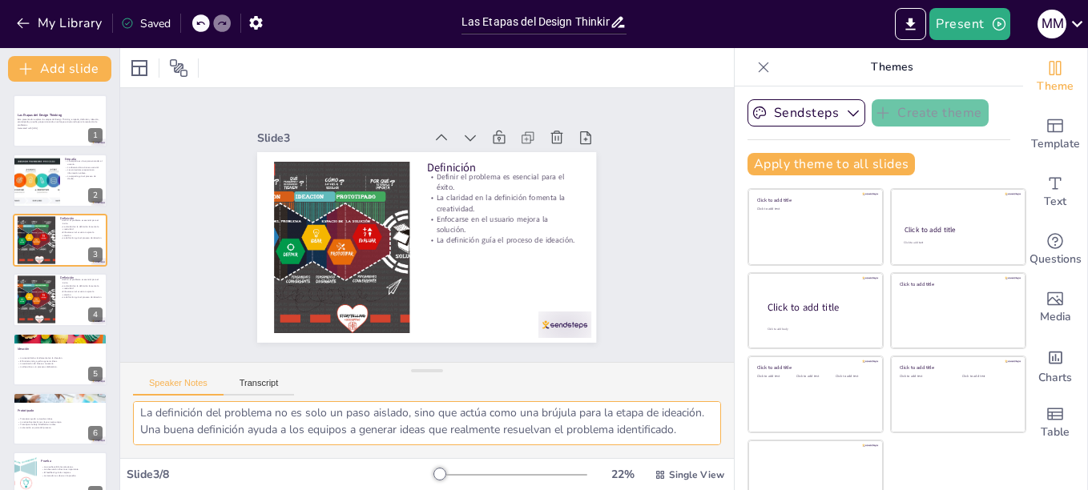
scroll to position [139, 0]
drag, startPoint x: 139, startPoint y: 418, endPoint x: 656, endPoint y: 433, distance: 517.8
click at [656, 433] on textarea "La definición del problema es uno de los pasos más críticos en el proceso de De…" at bounding box center [427, 423] width 588 height 44
